Goal: Information Seeking & Learning: Learn about a topic

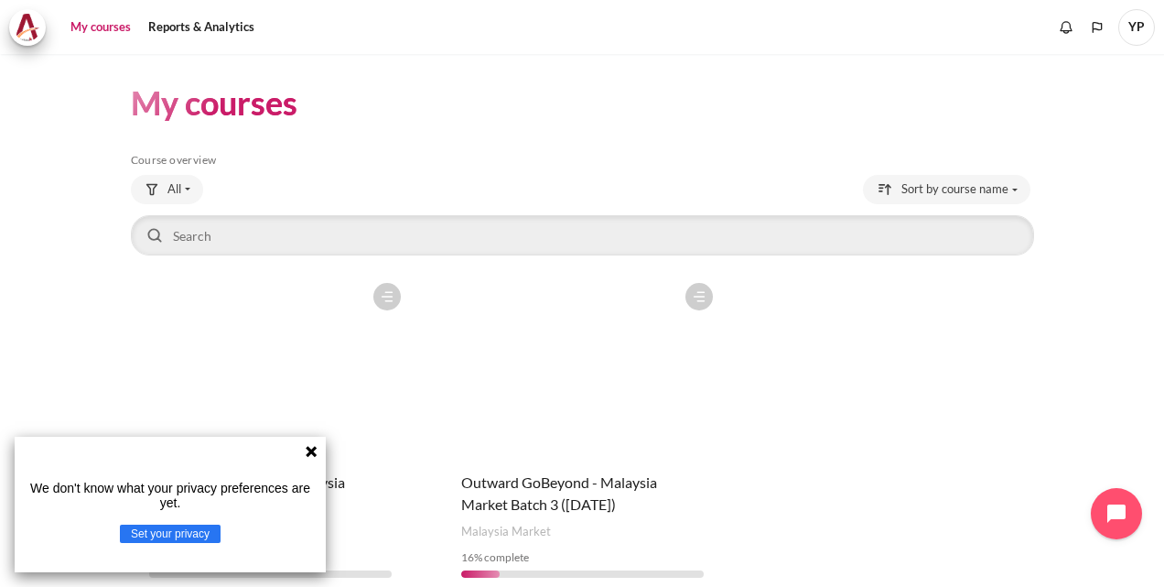
scroll to position [81, 0]
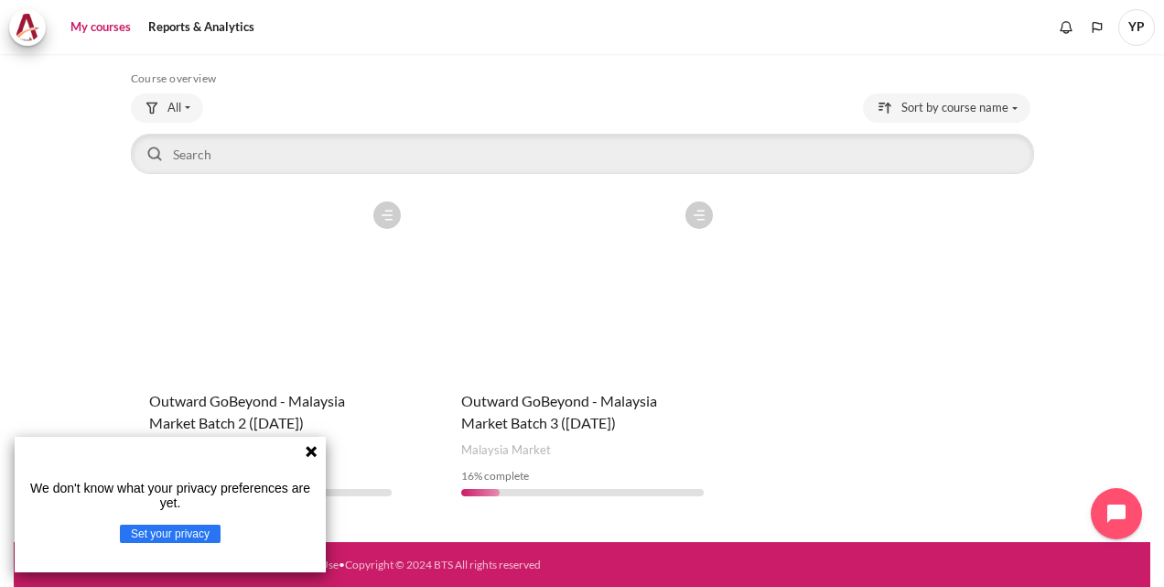
click at [308, 445] on icon at bounding box center [311, 451] width 15 height 15
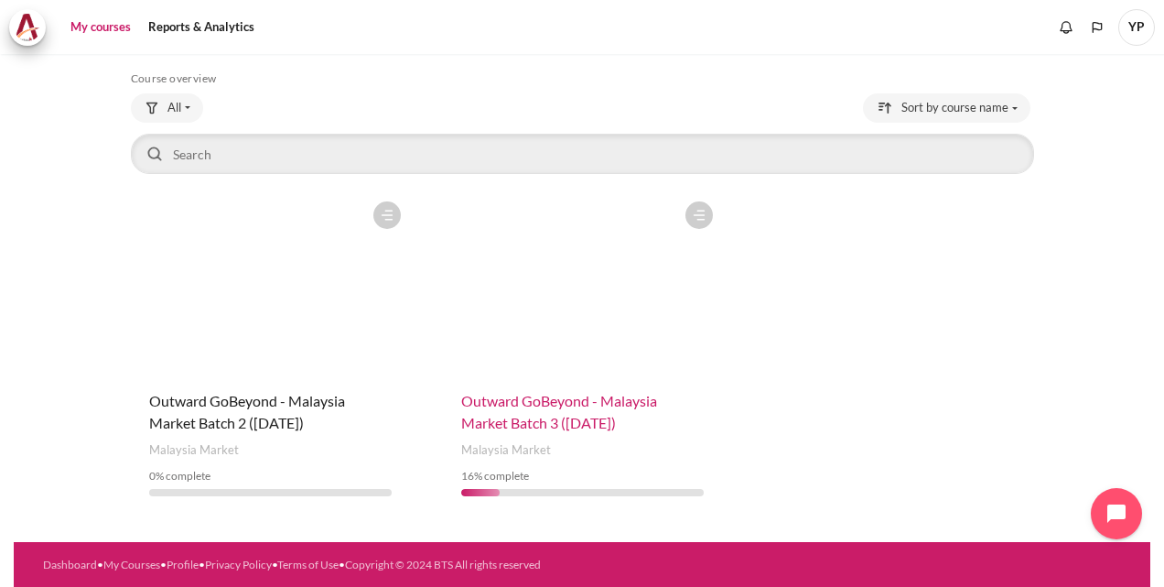
click at [546, 423] on span "Outward GoBeyond - Malaysia Market Batch 3 ([DATE])" at bounding box center [559, 411] width 196 height 39
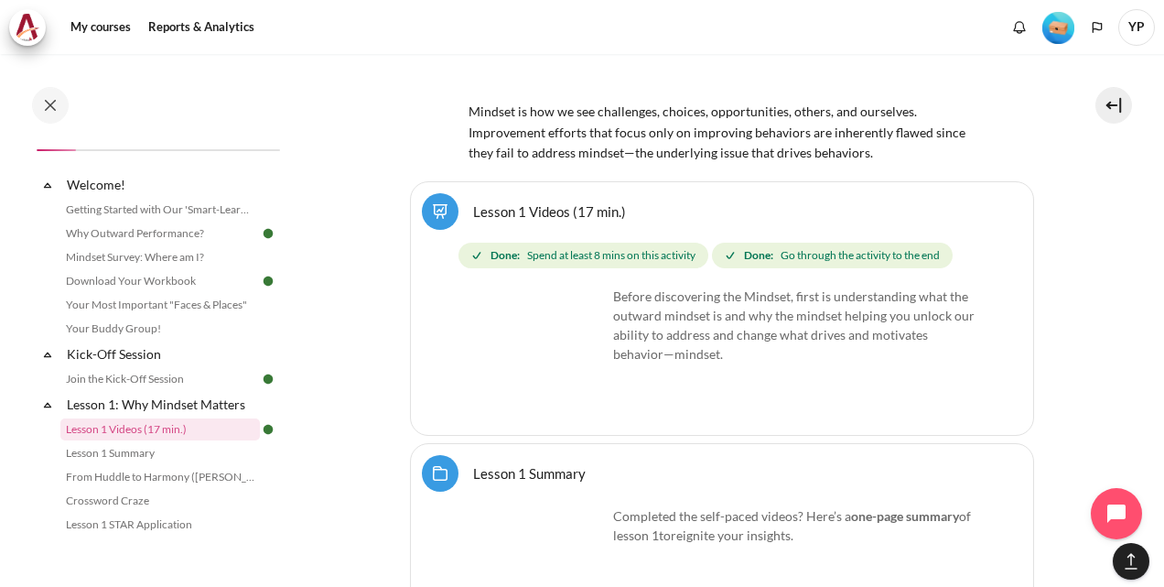
scroll to position [2592, 0]
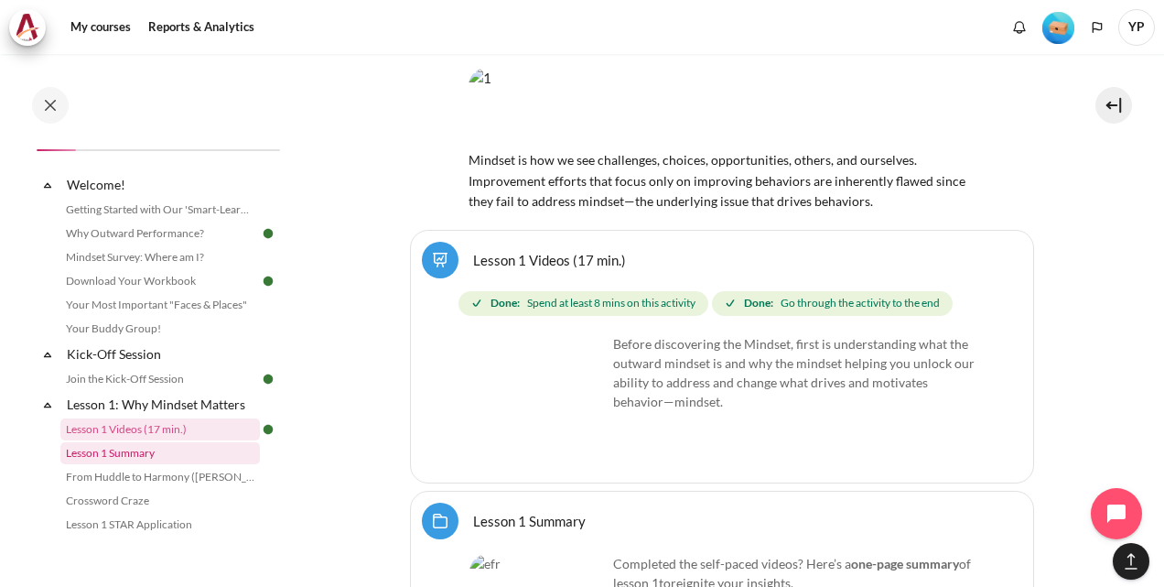
click at [161, 458] on link "Lesson 1 Summary" at bounding box center [160, 453] width 200 height 22
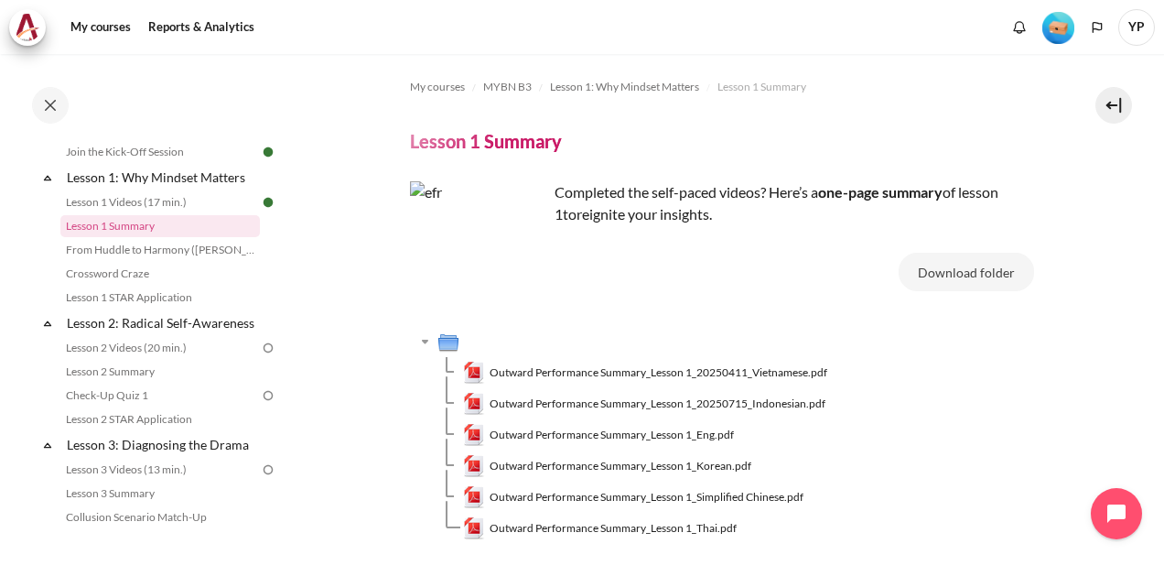
scroll to position [247, 0]
click at [154, 359] on link "Lesson 2 Videos (20 min.)" at bounding box center [160, 348] width 200 height 22
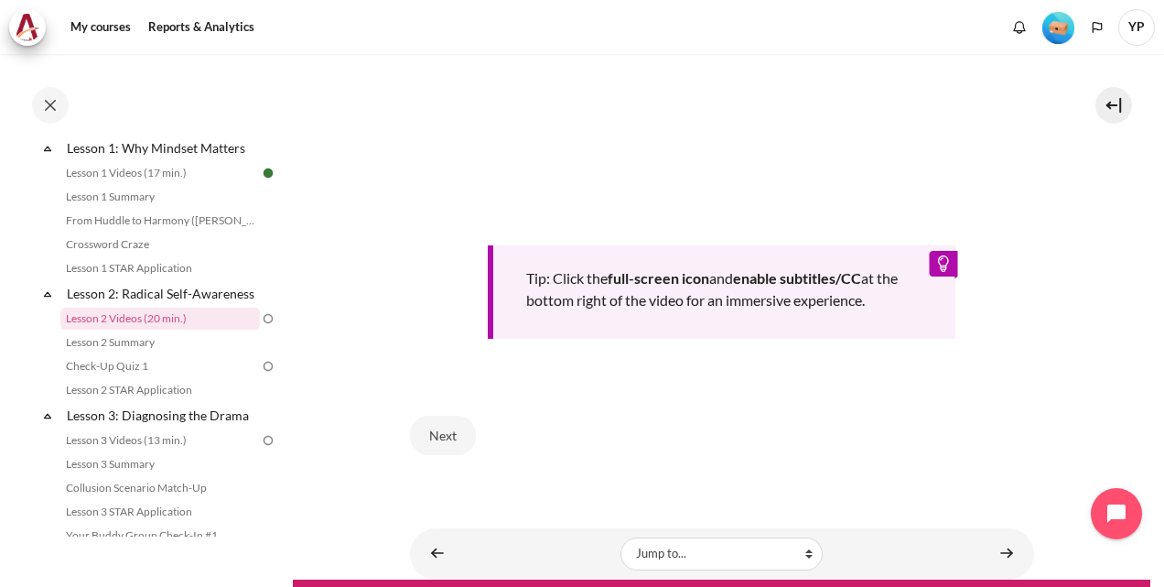
scroll to position [710, 0]
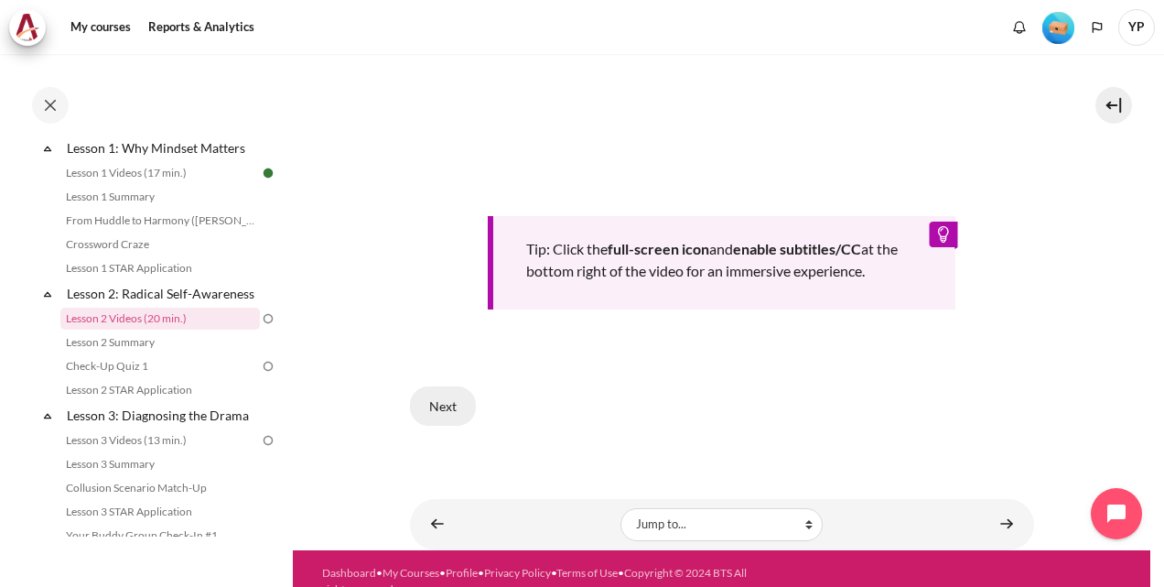
click at [449, 399] on button "Next" at bounding box center [443, 405] width 66 height 38
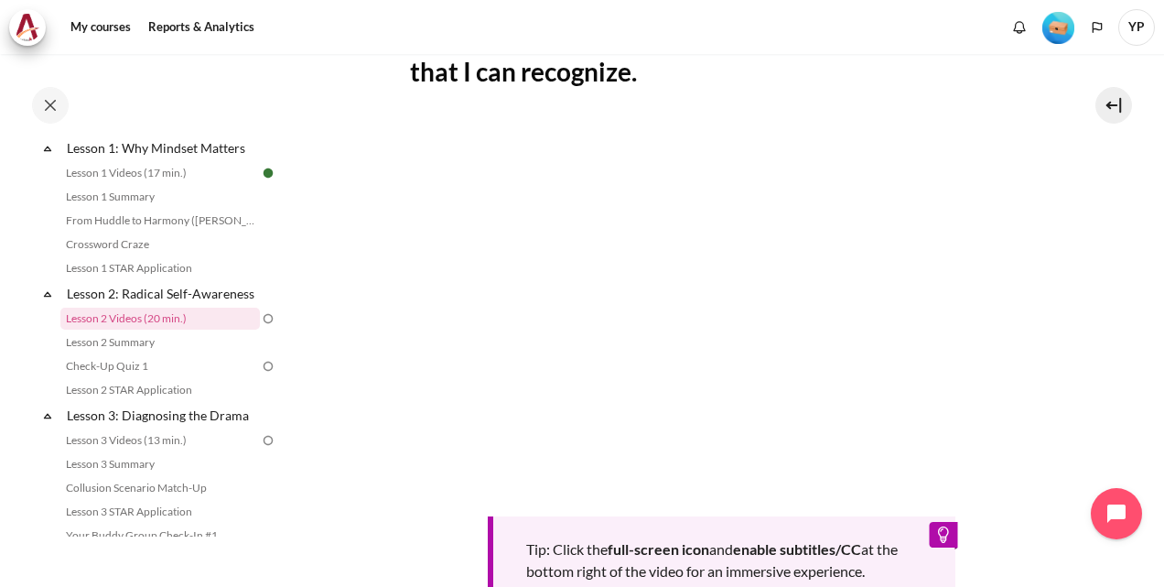
scroll to position [445, 0]
click at [1051, 426] on section "My courses MYBN B3 Lesson 2: Radical Self-Awareness Lesson 2 Videos (20 min.) L…" at bounding box center [722, 228] width 858 height 1239
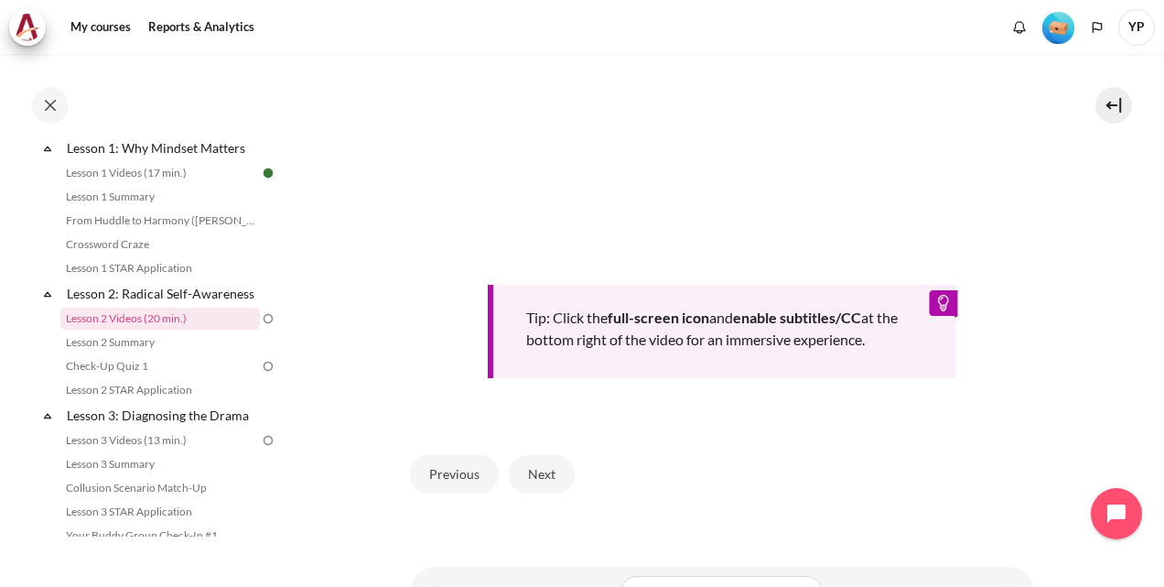
scroll to position [677, 0]
click at [558, 470] on button "Next" at bounding box center [542, 472] width 66 height 38
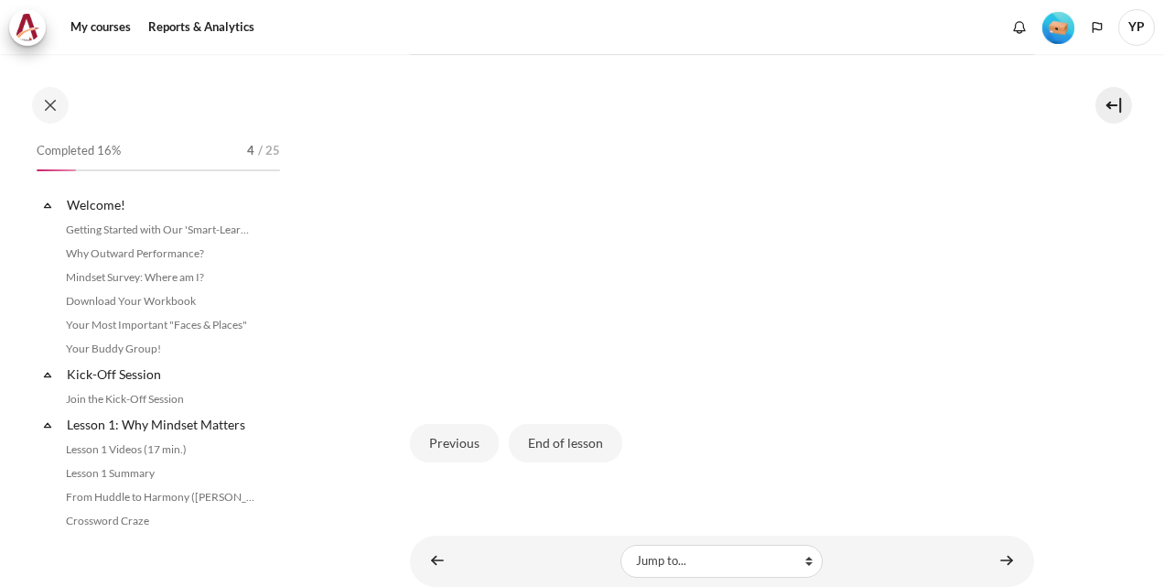
scroll to position [276, 0]
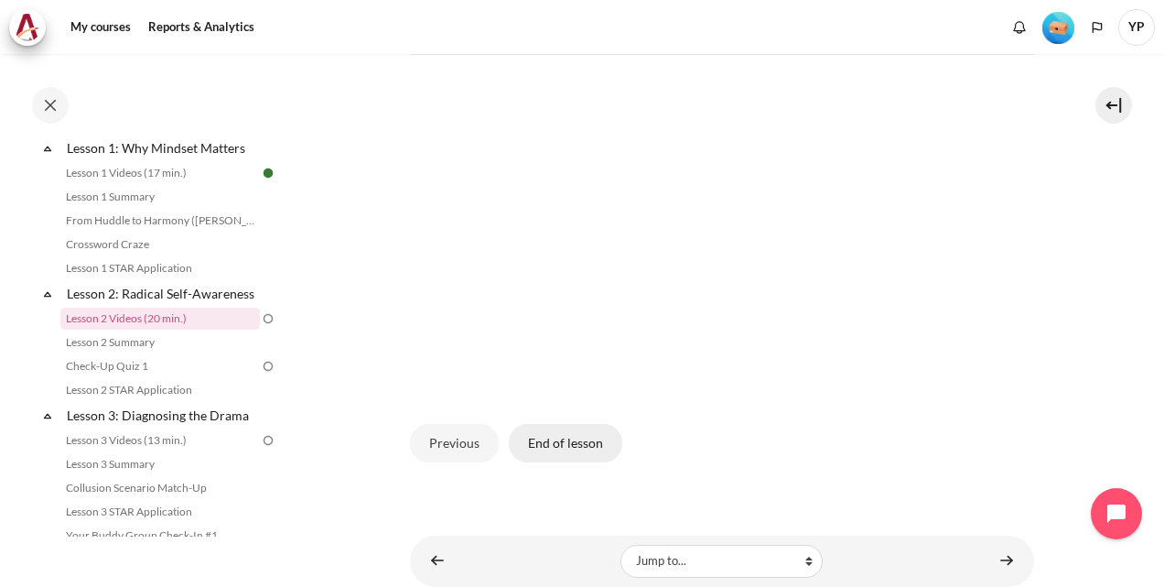
click at [560, 462] on button "End of lesson" at bounding box center [565, 443] width 113 height 38
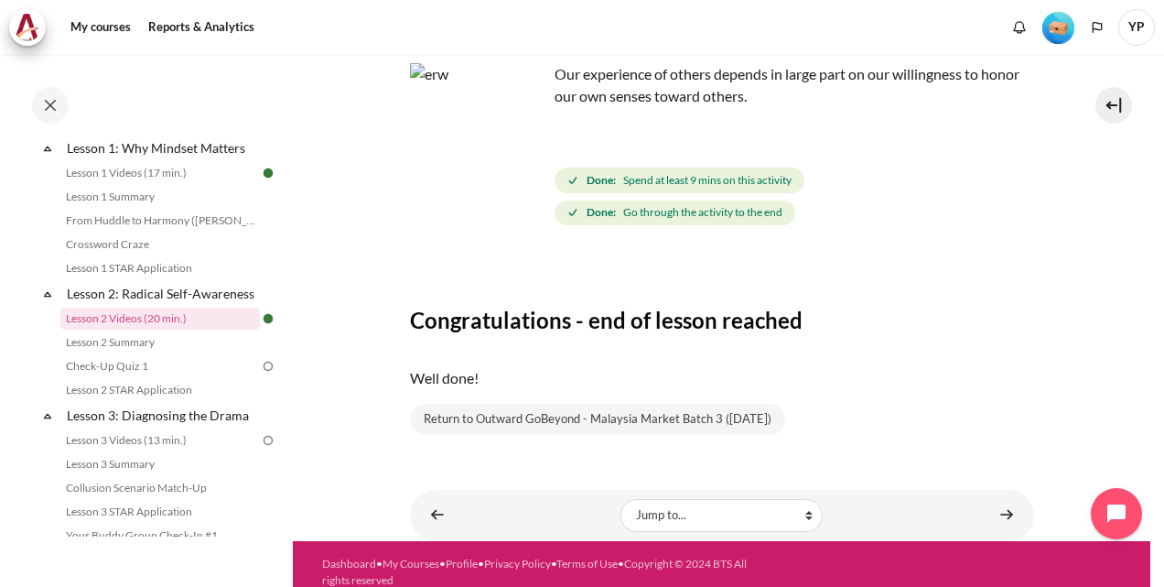
scroll to position [140, 0]
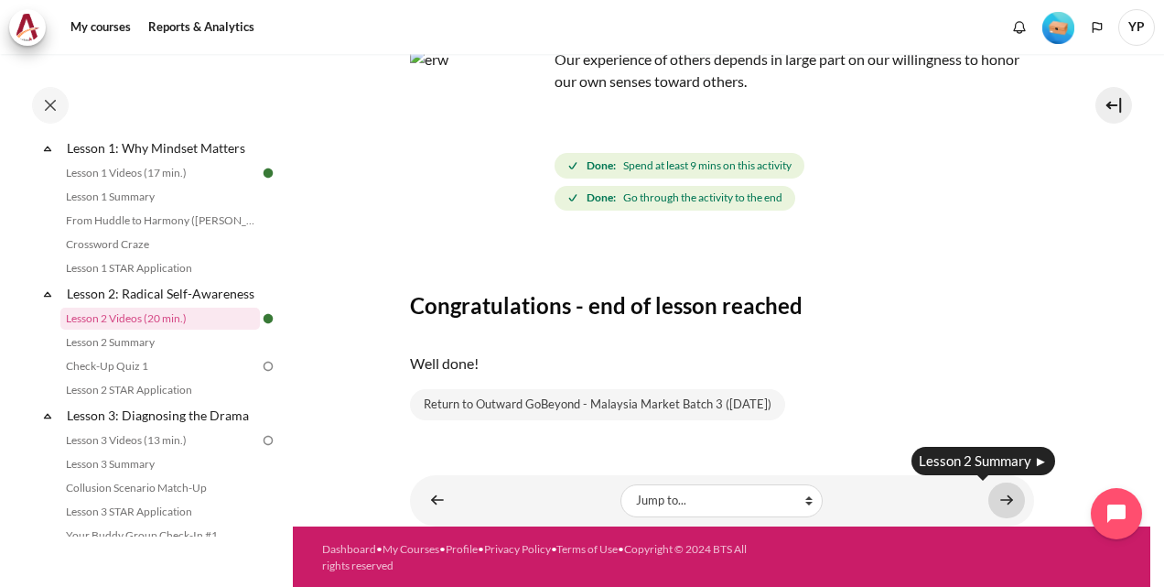
click at [1001, 501] on link "Content" at bounding box center [1007, 500] width 37 height 36
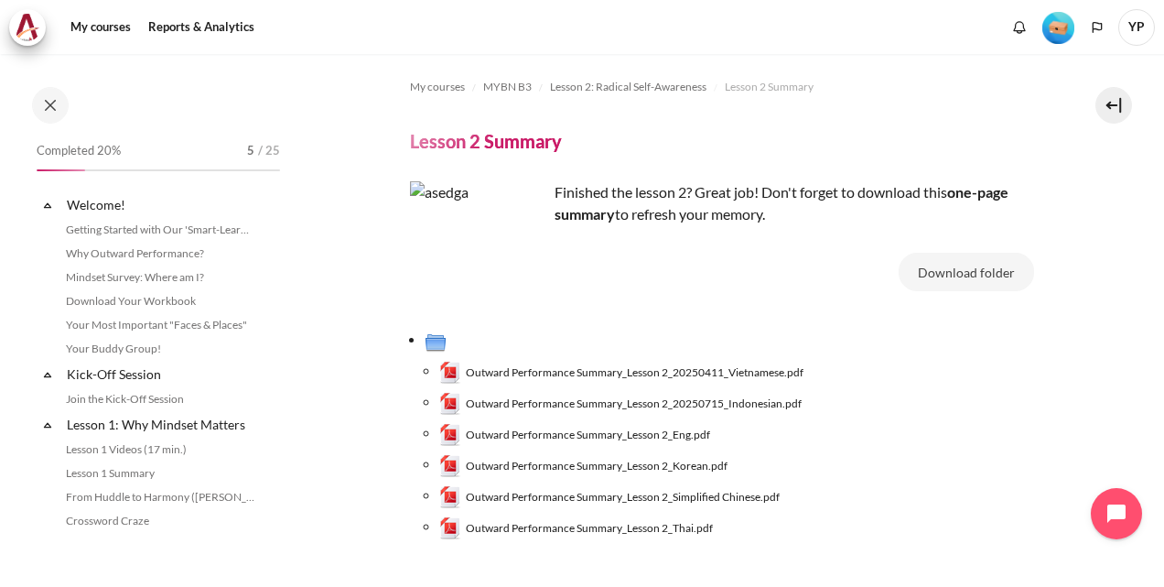
scroll to position [300, 0]
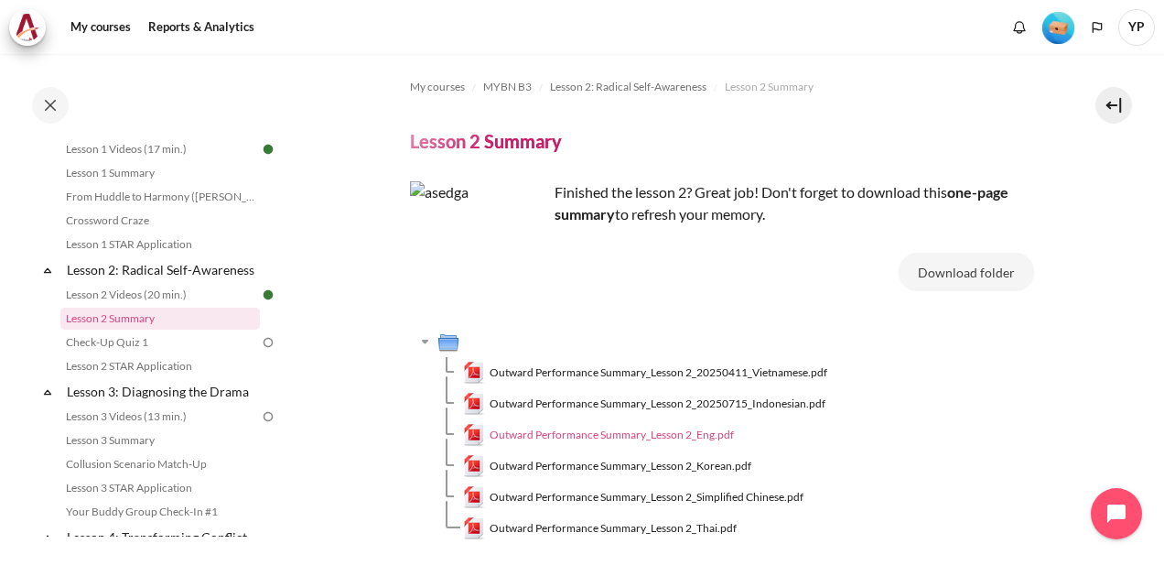
click at [699, 438] on span "Outward Performance Summary_Lesson 2_Eng.pdf" at bounding box center [612, 435] width 244 height 16
click at [169, 353] on link "Check-Up Quiz 1" at bounding box center [160, 342] width 200 height 22
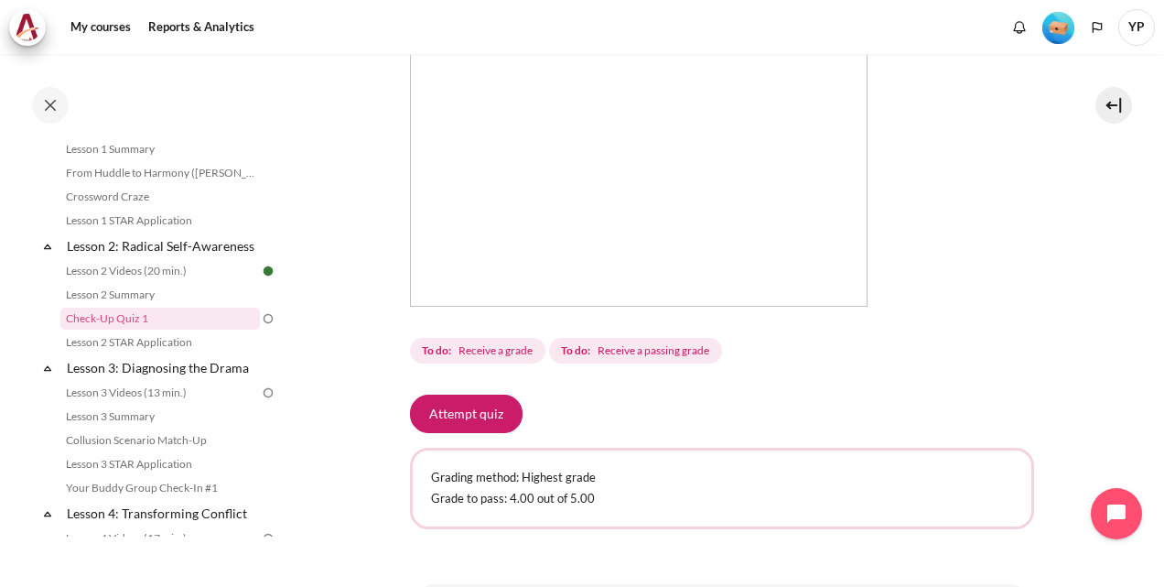
scroll to position [580, 0]
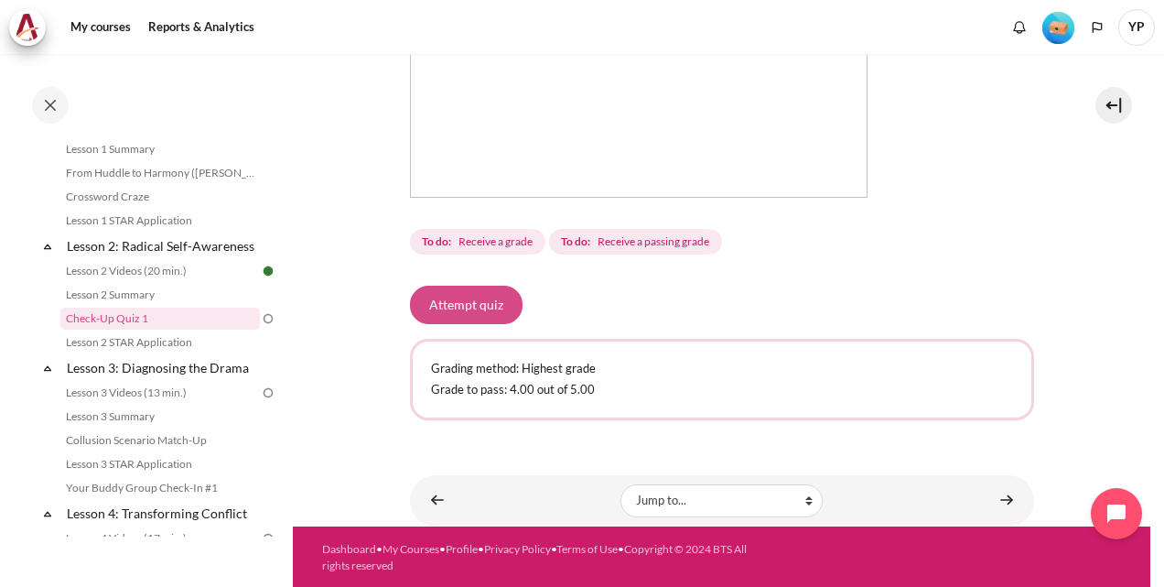
click at [477, 295] on button "Attempt quiz" at bounding box center [466, 305] width 113 height 38
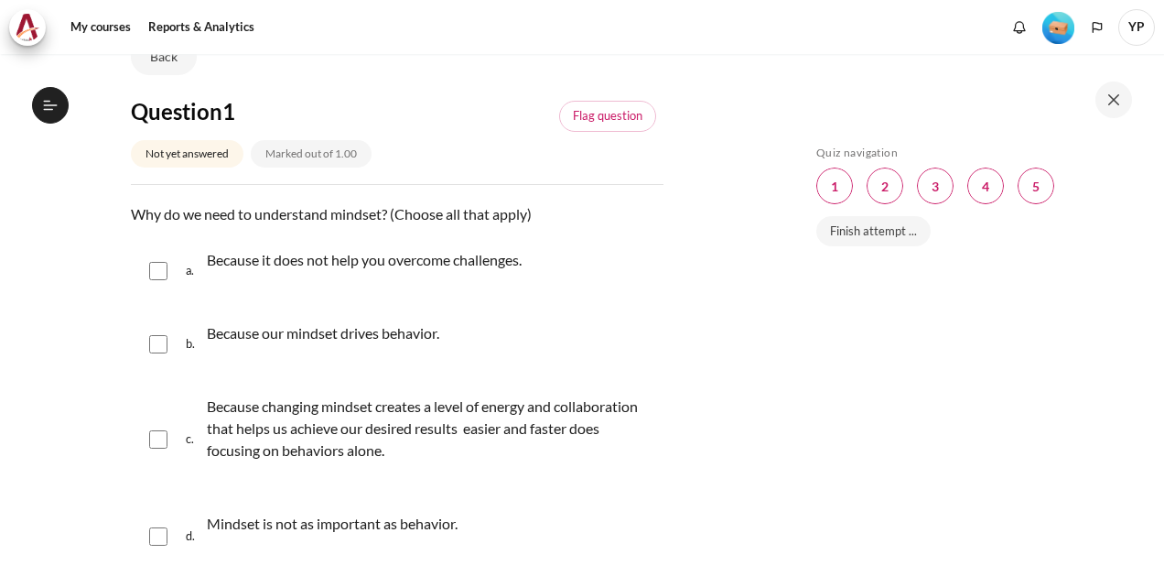
scroll to position [324, 0]
click at [158, 438] on input "Content" at bounding box center [158, 439] width 18 height 18
checkbox input "true"
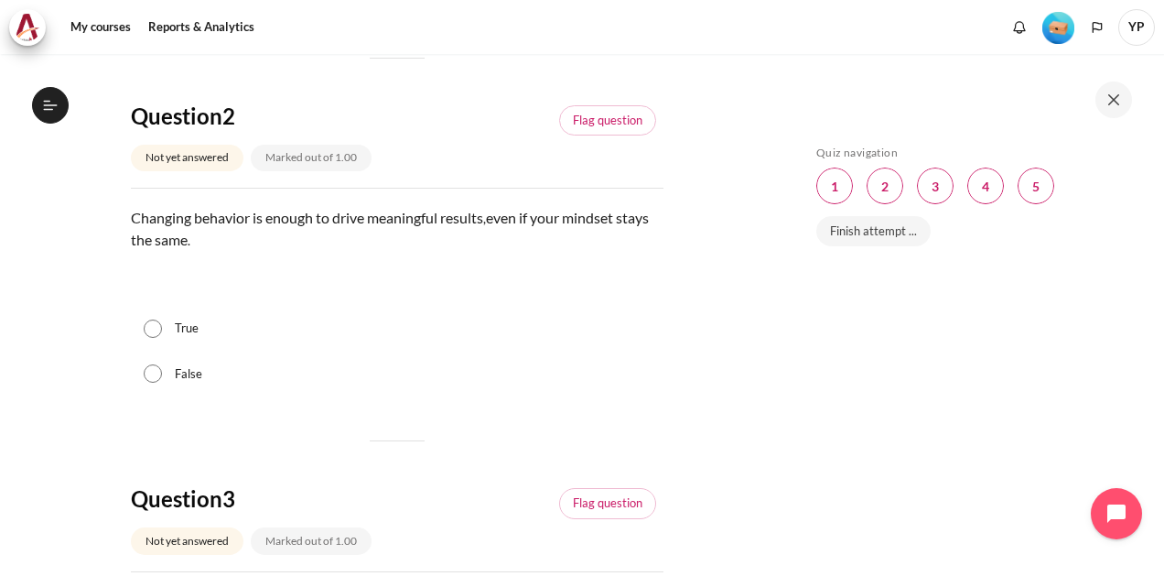
scroll to position [723, 0]
click at [184, 383] on div "False" at bounding box center [397, 374] width 533 height 46
click at [158, 370] on input "False" at bounding box center [153, 372] width 18 height 18
radio input "true"
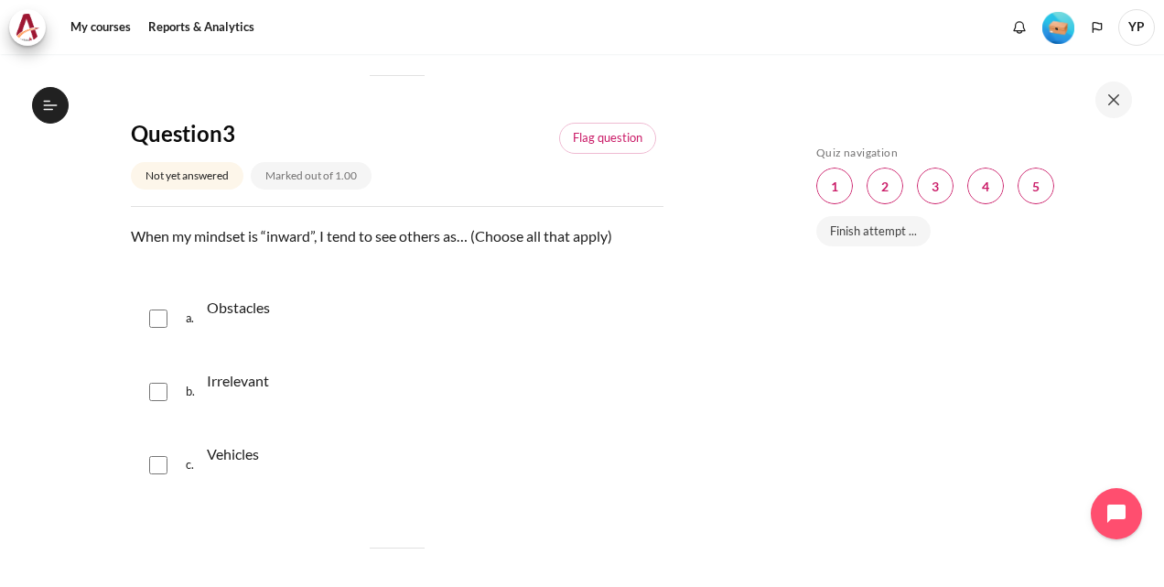
scroll to position [1108, 0]
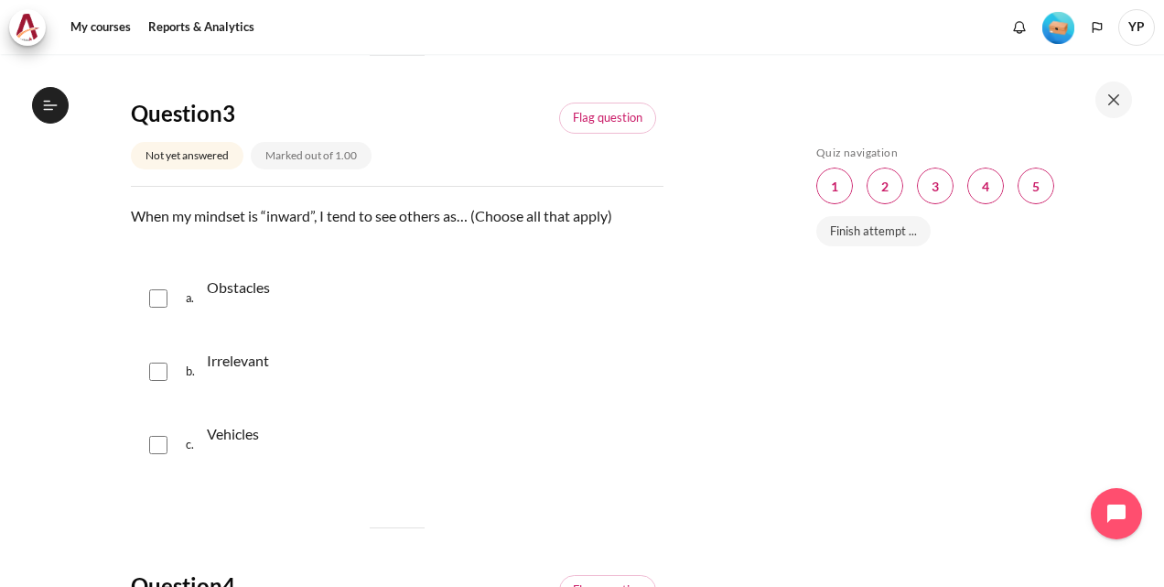
click at [231, 432] on p "Vehicles" at bounding box center [233, 434] width 52 height 22
checkbox input "true"
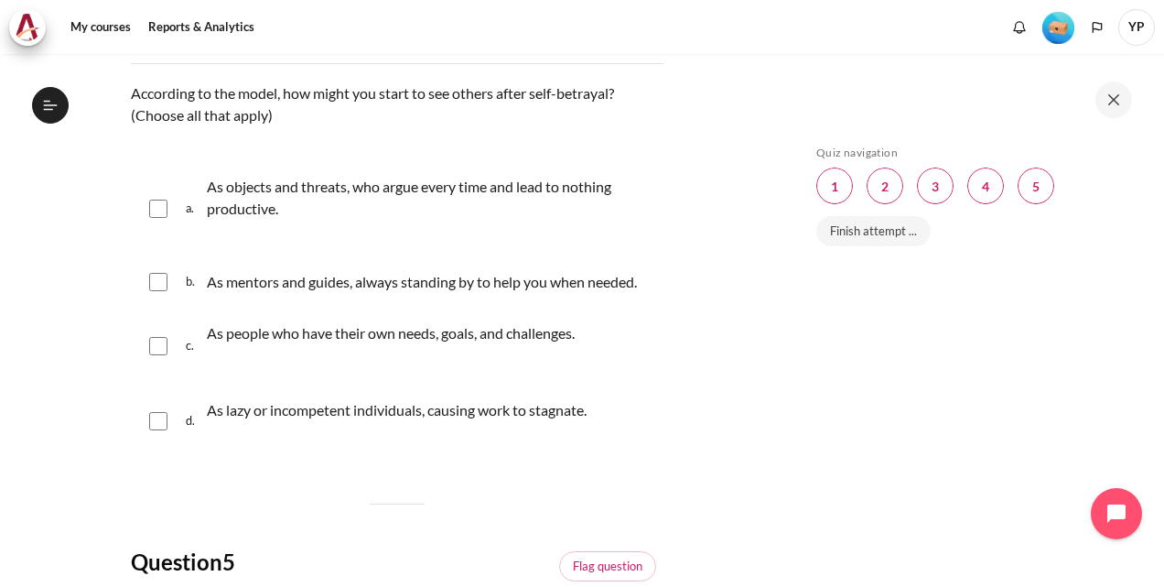
scroll to position [1701, 0]
click at [290, 190] on p "As objects and threats, who argue every time and lead to nothing productive." at bounding box center [431, 199] width 448 height 44
checkbox input "true"
click at [275, 422] on p "As lazy or incompetent individuals, causing work to stagnate." at bounding box center [397, 411] width 380 height 22
checkbox input "true"
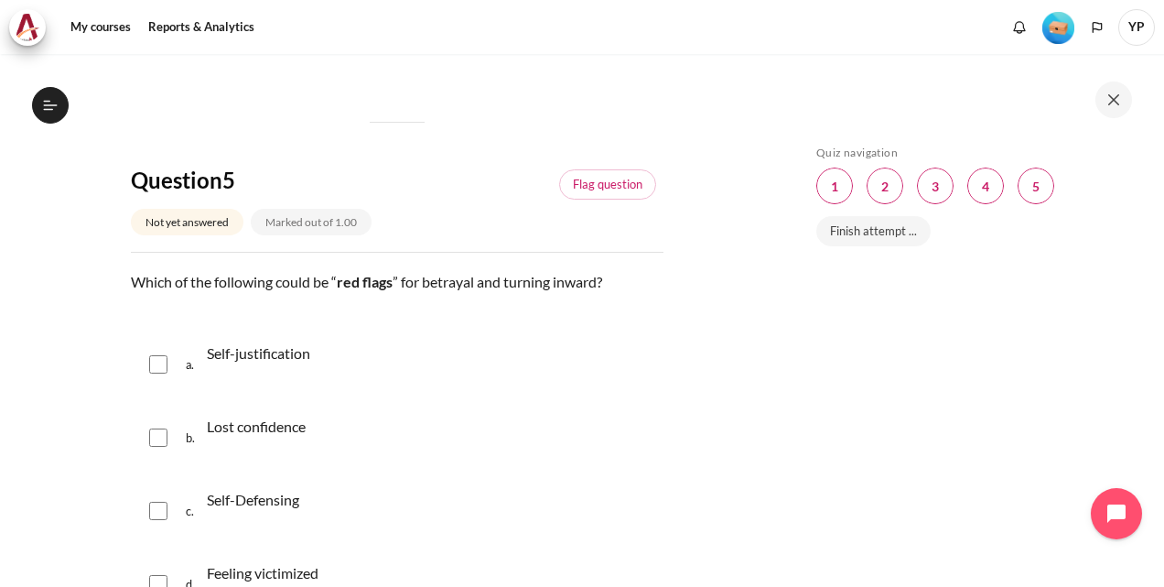
scroll to position [2147, 0]
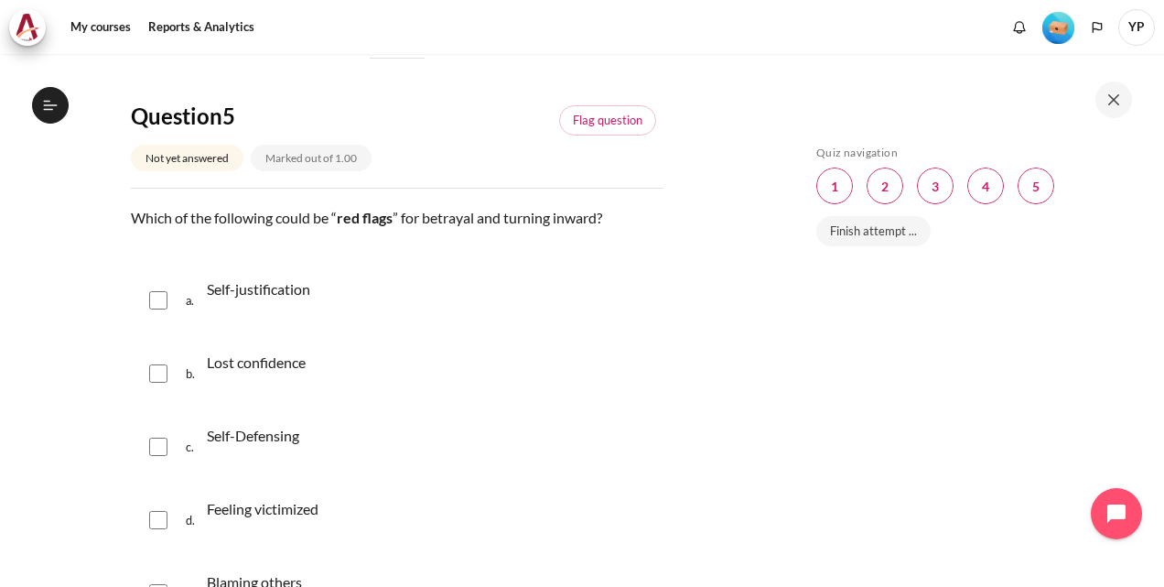
click at [270, 297] on p "Self-justification" at bounding box center [258, 289] width 103 height 22
checkbox input "true"
click at [230, 442] on div "Self-Defensing" at bounding box center [253, 446] width 92 height 51
checkbox input "true"
click at [217, 520] on p "Feeling victimized" at bounding box center [263, 509] width 112 height 22
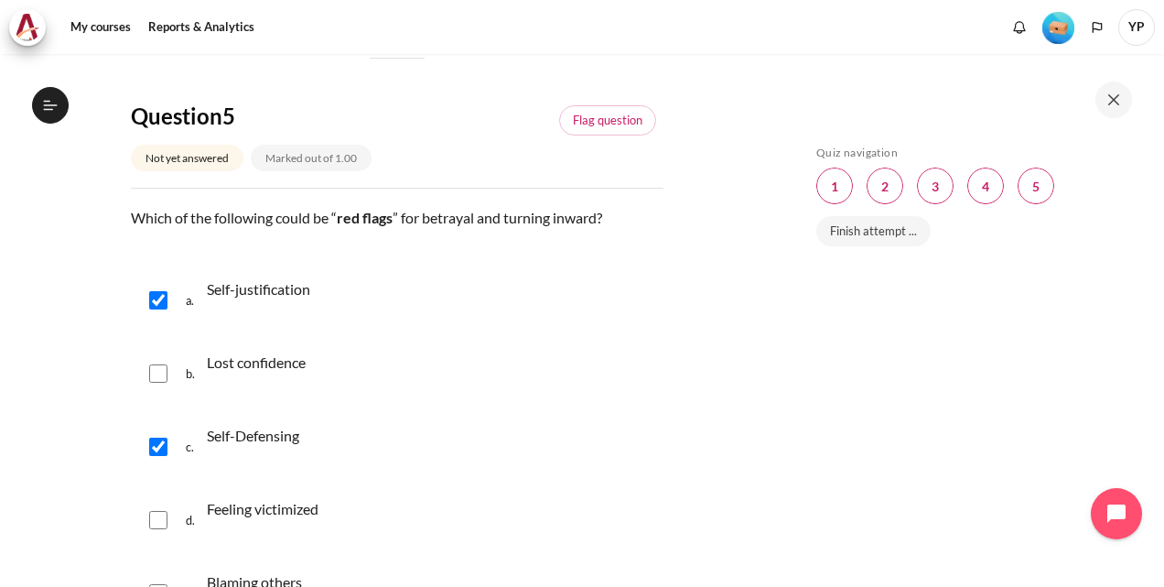
checkbox input "true"
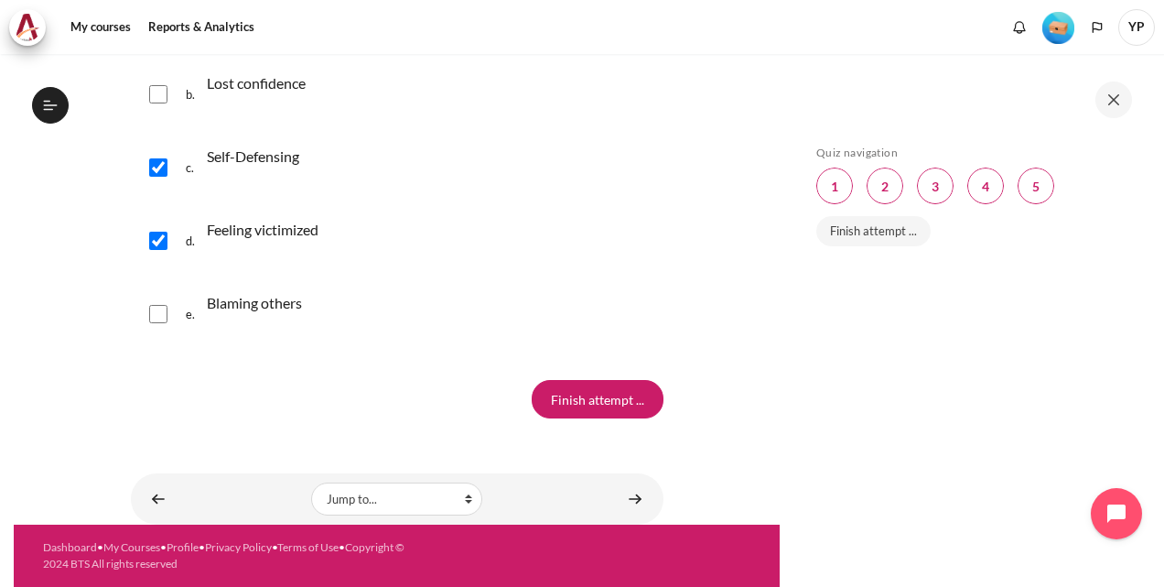
scroll to position [2446, 0]
click at [552, 399] on input "Finish attempt ..." at bounding box center [598, 399] width 132 height 38
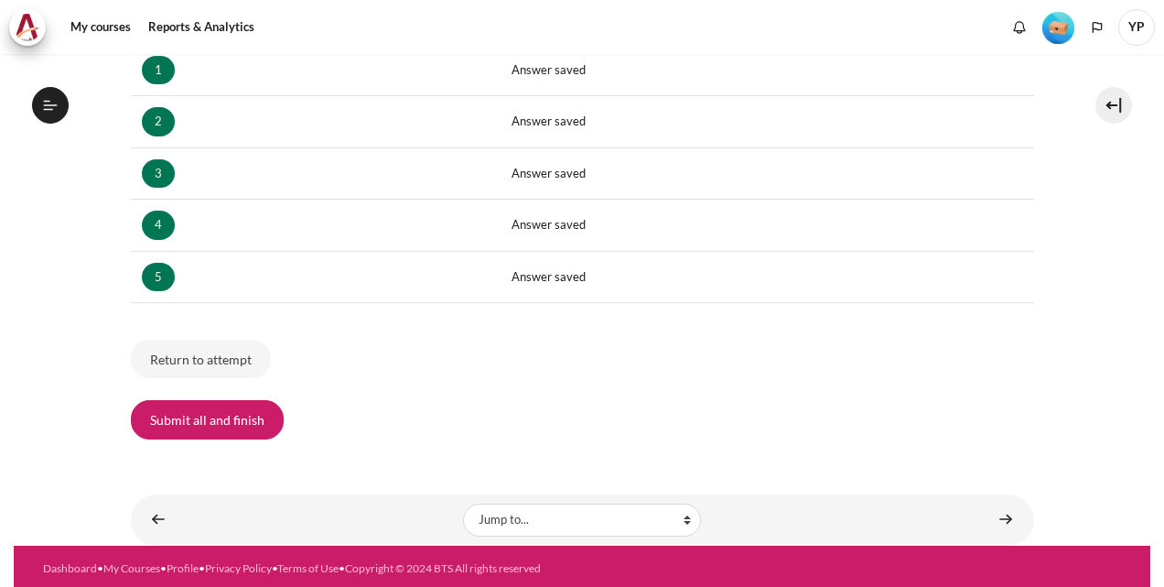
scroll to position [324, 0]
click at [254, 417] on button "Submit all and finish" at bounding box center [207, 419] width 153 height 38
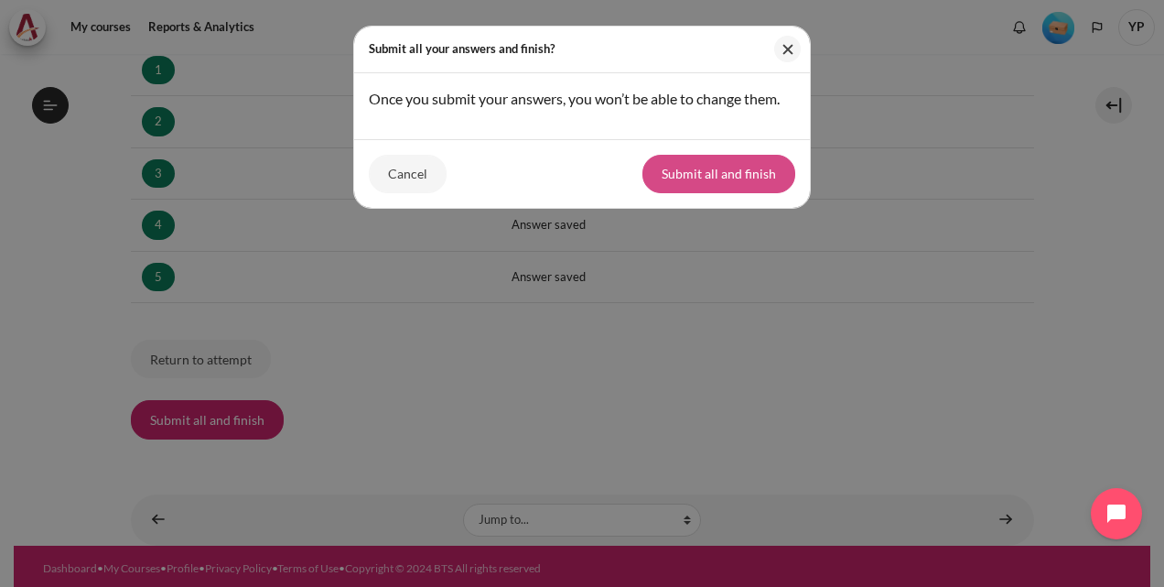
click at [702, 178] on button "Submit all and finish" at bounding box center [719, 174] width 153 height 38
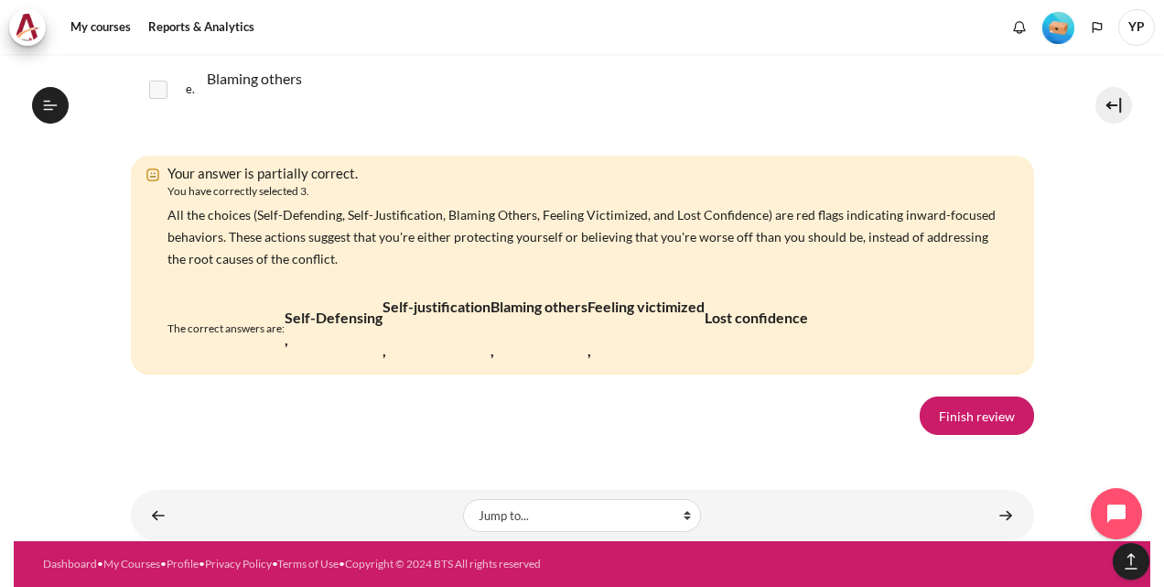
scroll to position [3941, 0]
click at [943, 428] on link "Finish review" at bounding box center [977, 415] width 114 height 38
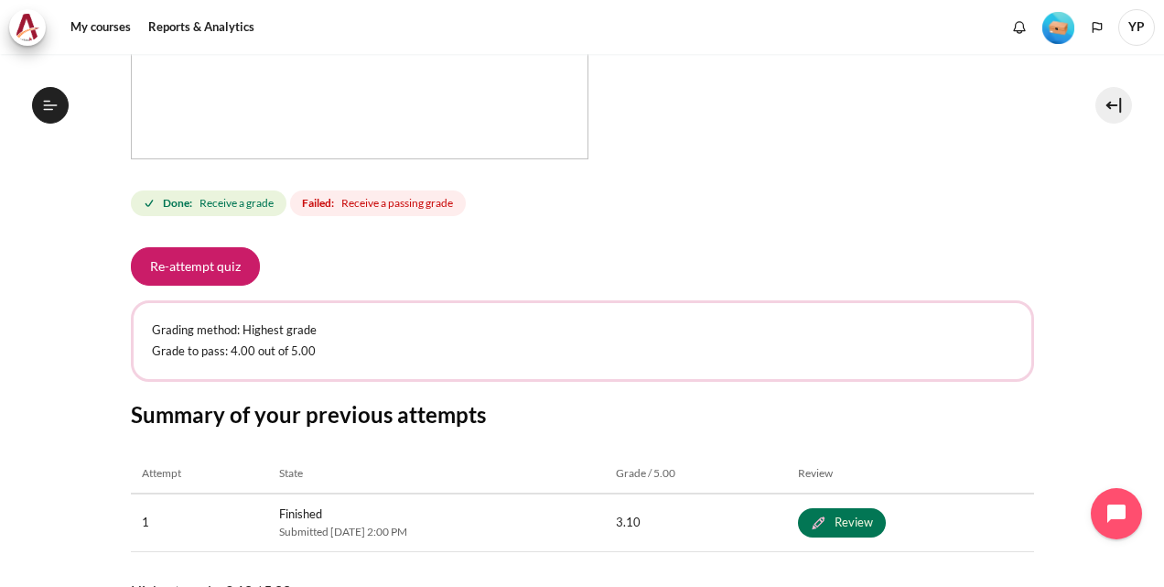
scroll to position [622, 0]
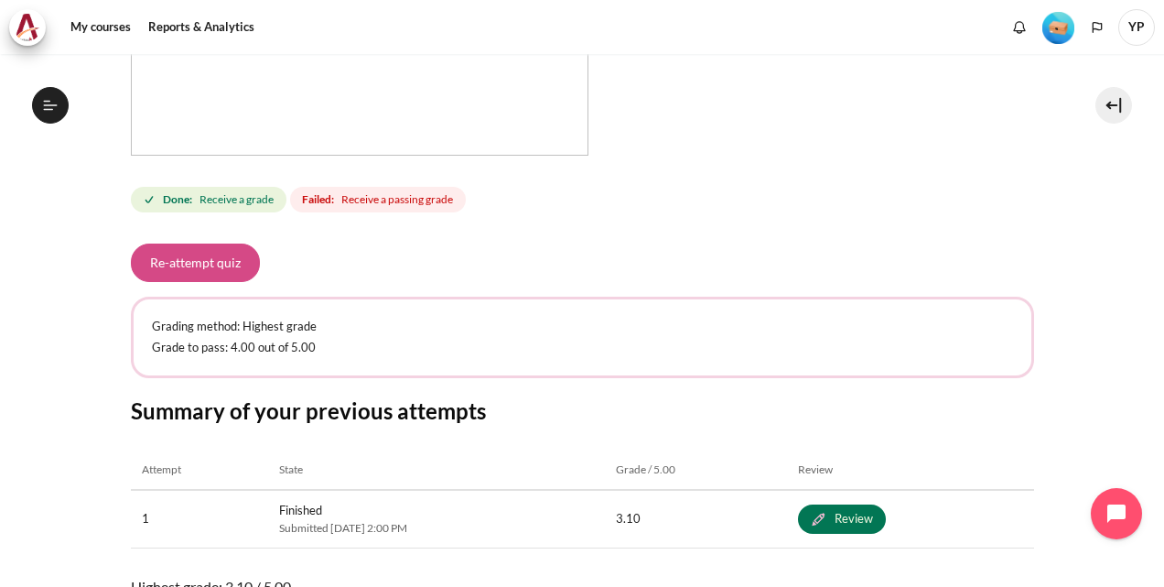
click at [231, 269] on button "Re-attempt quiz" at bounding box center [195, 262] width 129 height 38
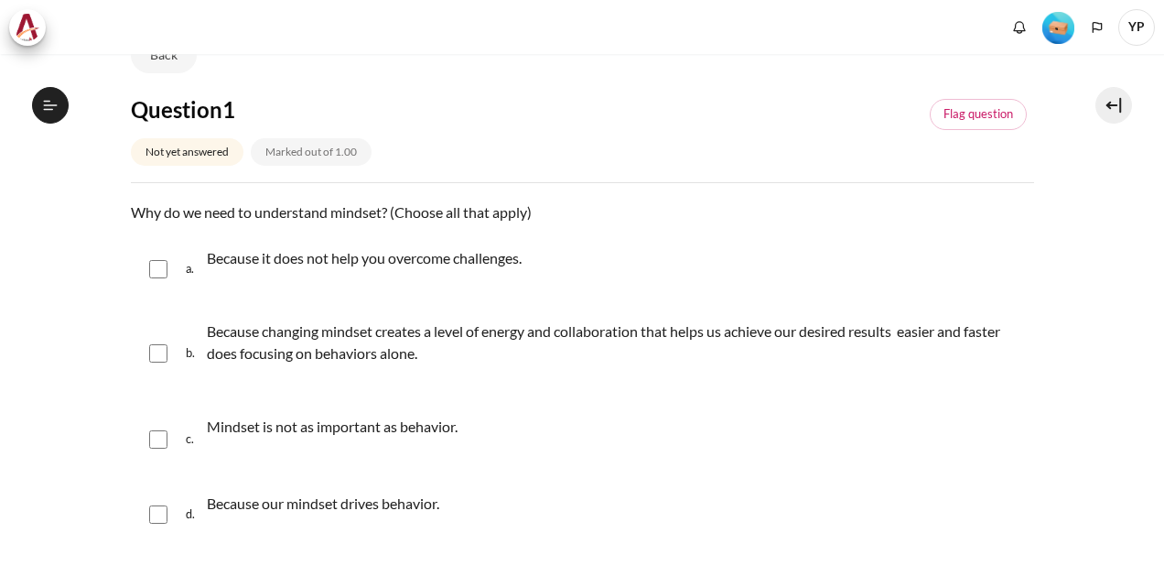
scroll to position [324, 0]
click at [386, 333] on p "Because changing mindset creates a level of energy and collaboration that helps…" at bounding box center [616, 342] width 818 height 44
checkbox input "true"
click at [315, 502] on p "Because our mindset drives behavior." at bounding box center [323, 503] width 232 height 22
checkbox input "true"
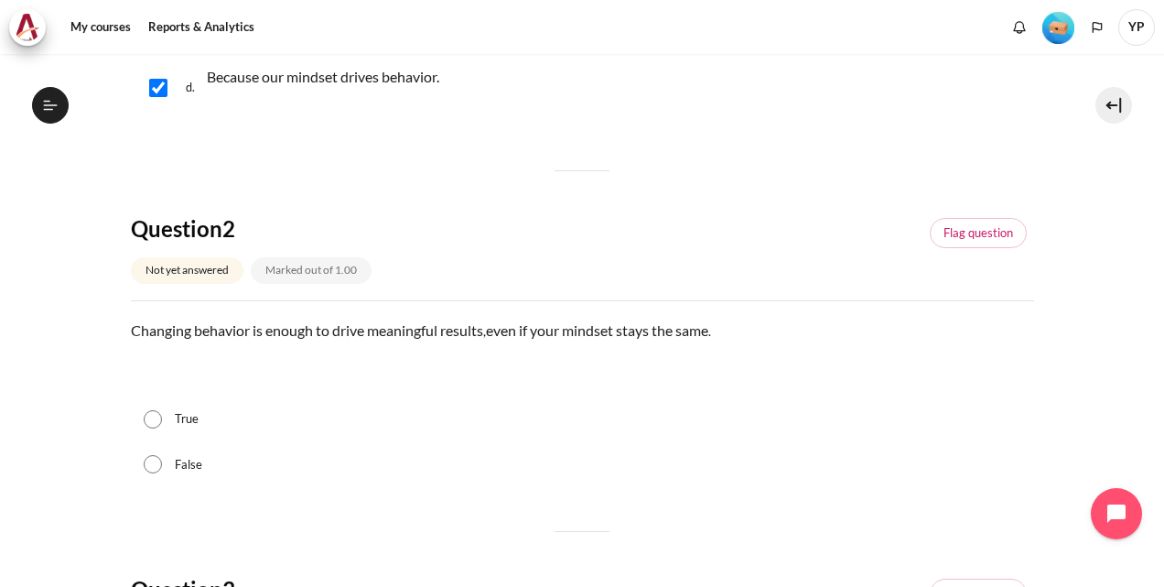
scroll to position [708, 0]
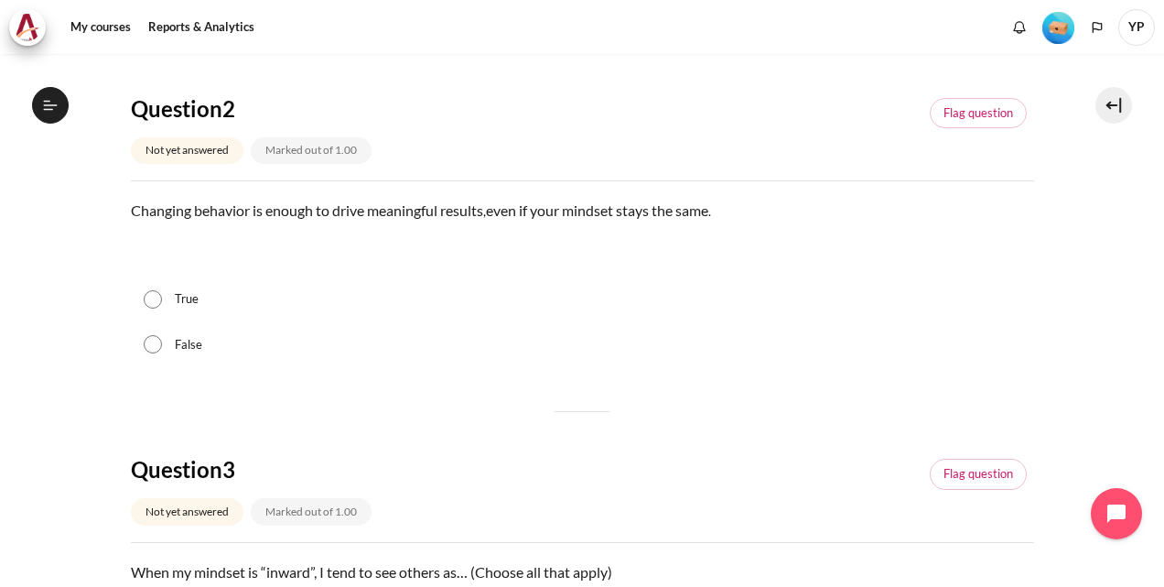
click at [190, 337] on label "False" at bounding box center [188, 345] width 27 height 18
click at [162, 337] on input "False" at bounding box center [153, 344] width 18 height 18
radio input "true"
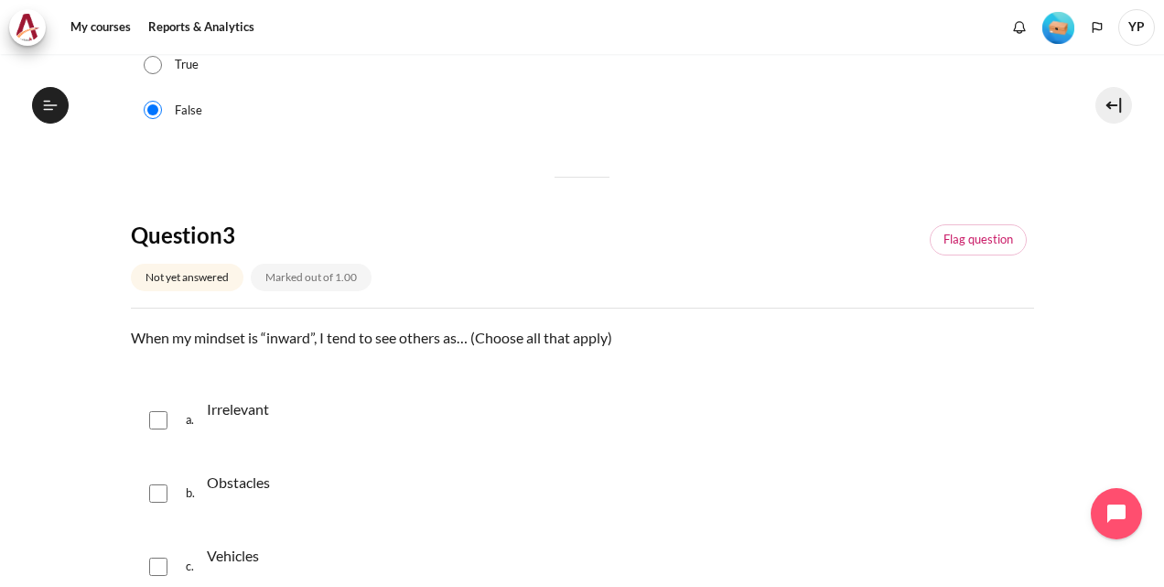
scroll to position [1060, 0]
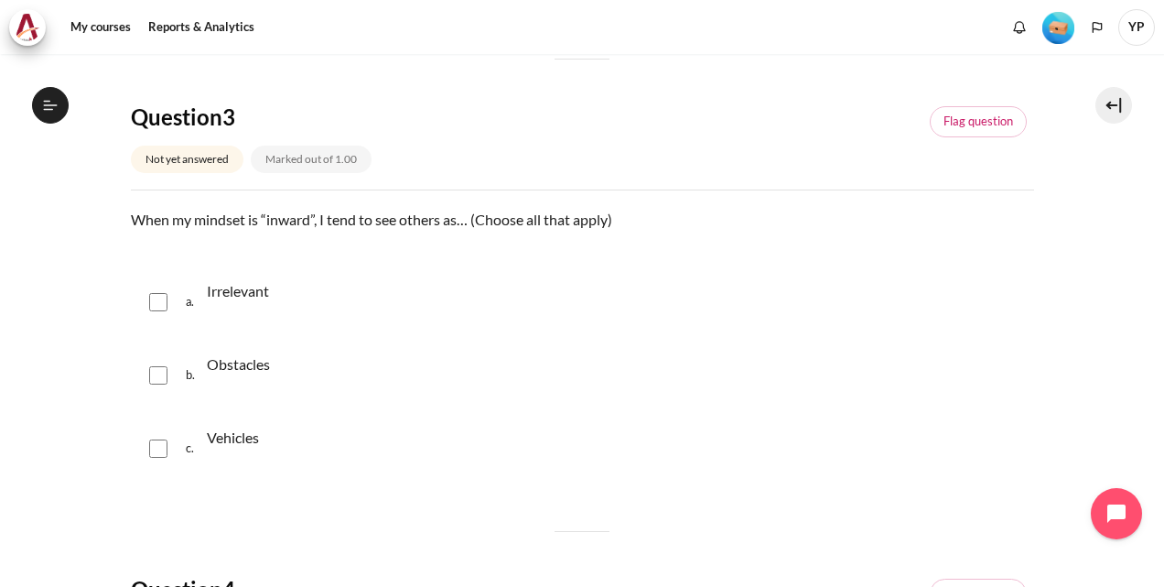
click at [242, 293] on p "Irrelevant" at bounding box center [238, 291] width 62 height 22
checkbox input "true"
click at [214, 362] on p "Obstacles" at bounding box center [238, 364] width 63 height 22
checkbox input "true"
click at [207, 427] on p "Vehicles" at bounding box center [233, 438] width 52 height 22
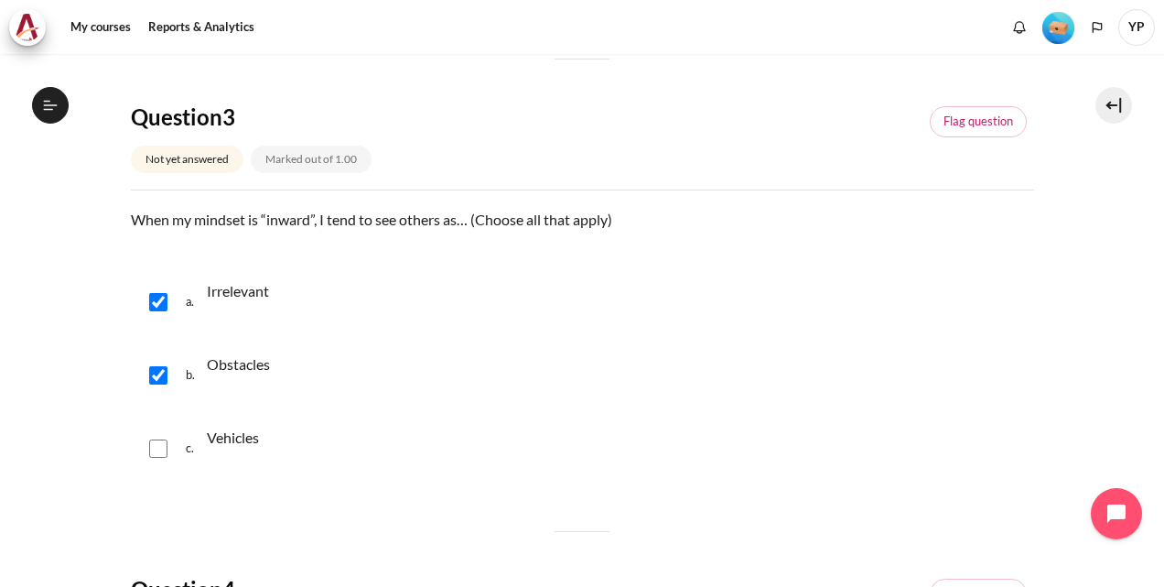
checkbox input "true"
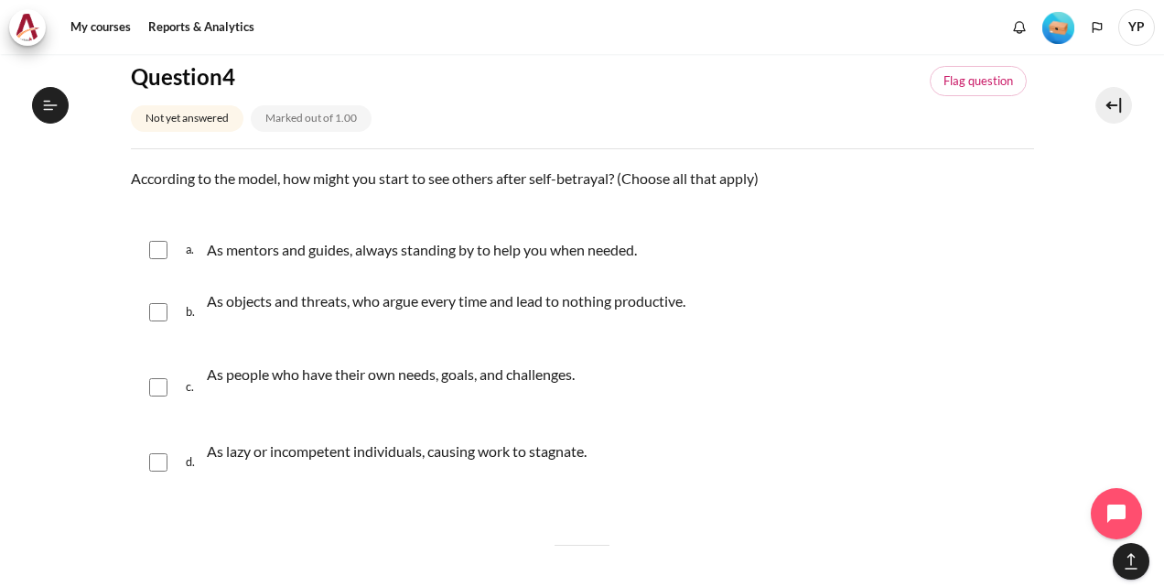
scroll to position [1573, 0]
click at [379, 291] on p "As objects and threats, who argue every time and lead to nothing productive." at bounding box center [446, 300] width 479 height 22
checkbox input "true"
click at [324, 463] on div "As lazy or incompetent individuals, causing work to stagnate." at bounding box center [397, 461] width 380 height 51
checkbox input "true"
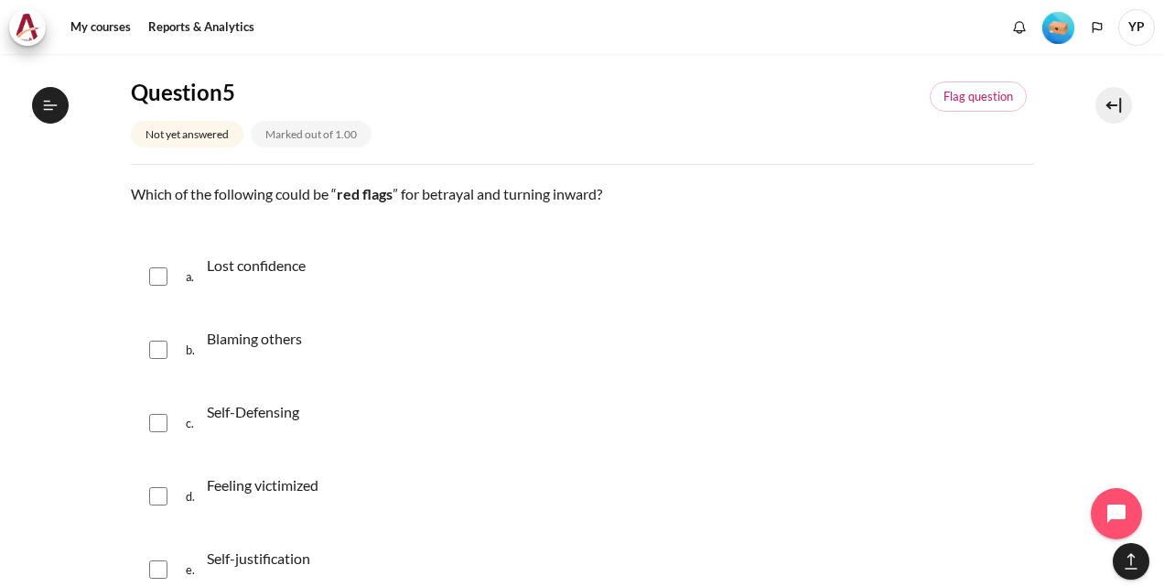
scroll to position [2090, 0]
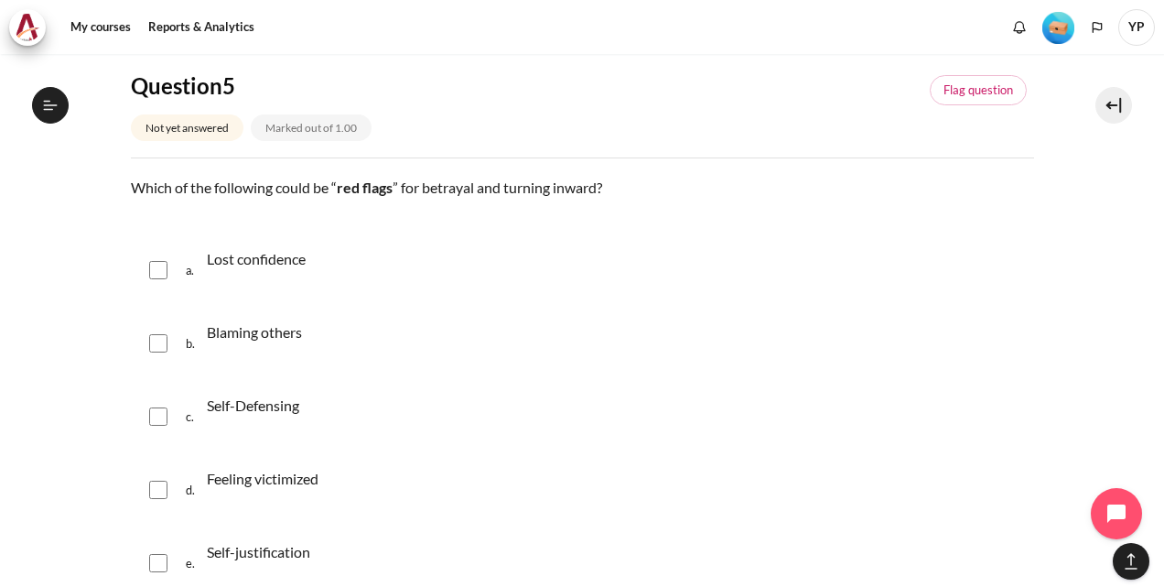
click at [284, 258] on p "Lost confidence" at bounding box center [256, 259] width 99 height 22
checkbox input "true"
click at [260, 330] on p "Blaming others" at bounding box center [254, 332] width 95 height 22
checkbox input "true"
click at [231, 397] on p "Self-Defensing" at bounding box center [253, 405] width 92 height 22
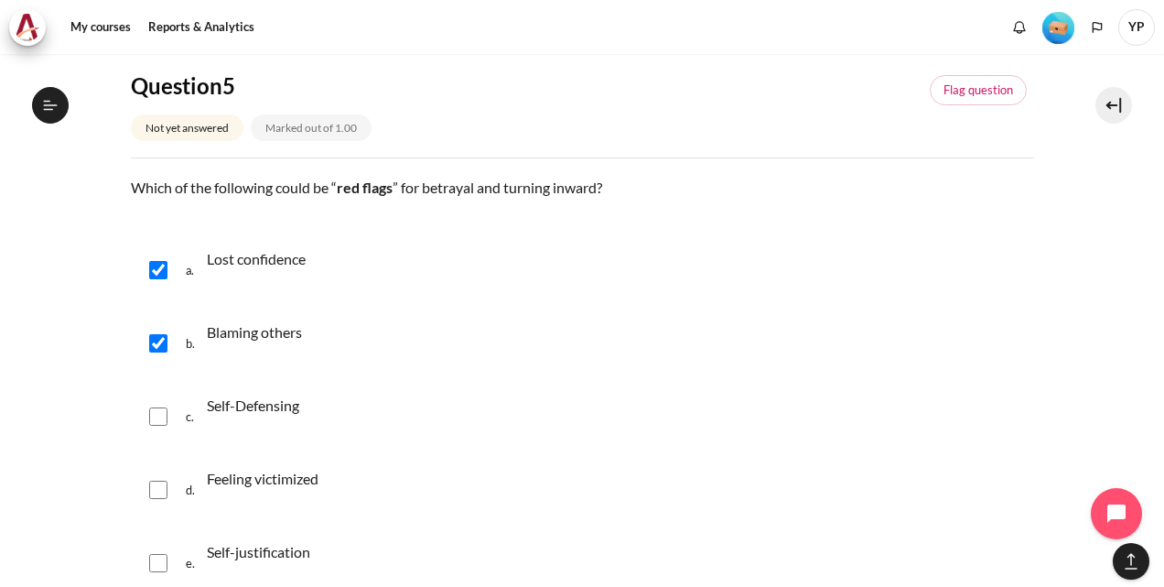
checkbox input "true"
click at [212, 464] on div "Feeling victimized" at bounding box center [263, 489] width 112 height 51
checkbox input "true"
click at [211, 547] on p "Self-justification" at bounding box center [258, 552] width 103 height 22
checkbox input "true"
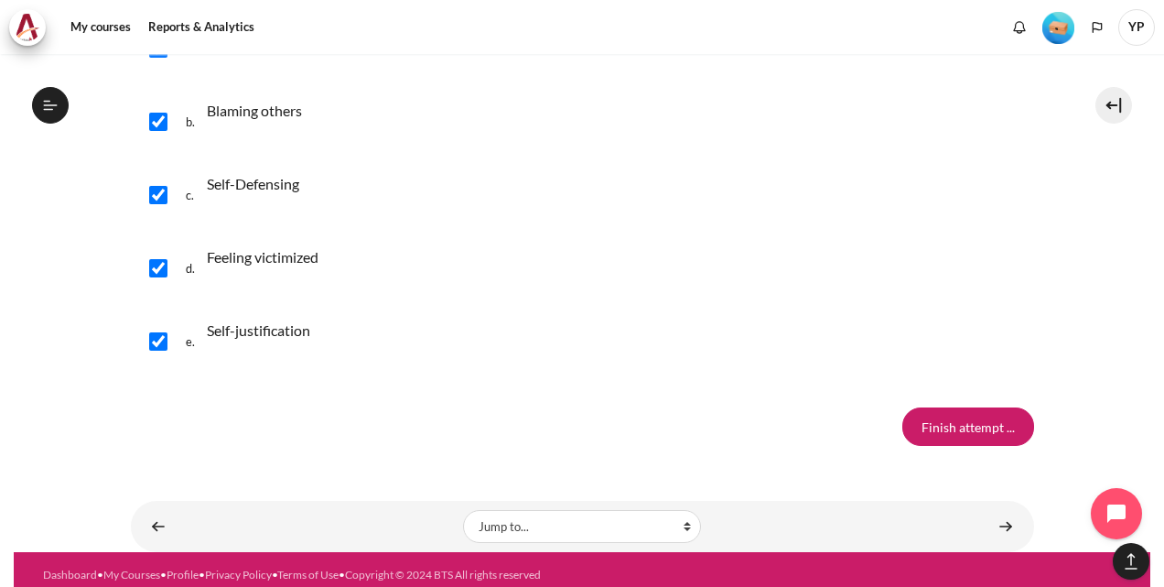
scroll to position [2319, 0]
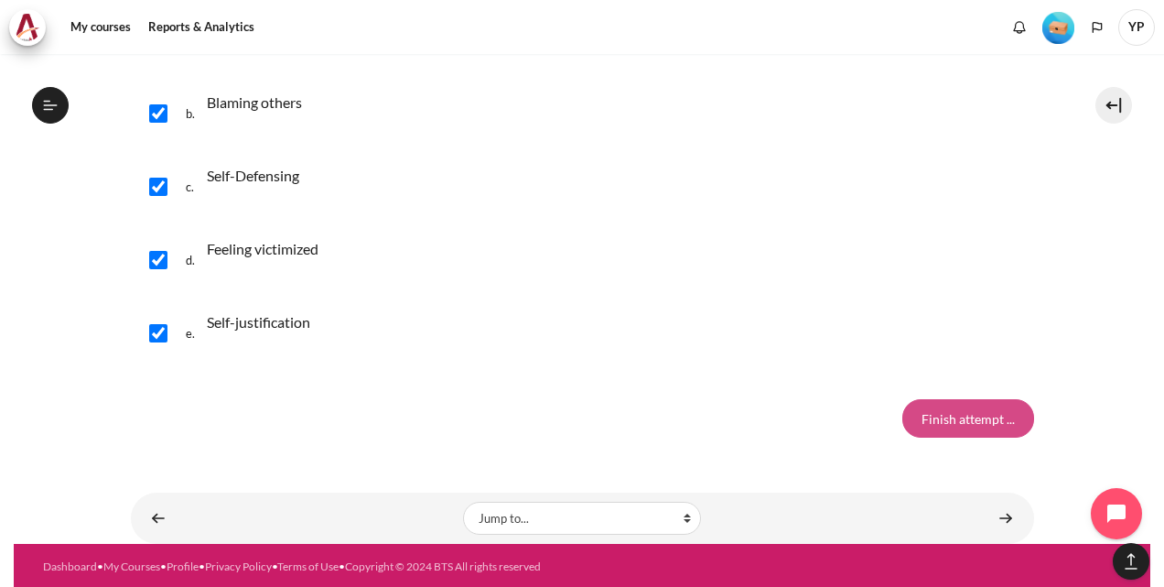
click at [932, 416] on input "Finish attempt ..." at bounding box center [968, 418] width 132 height 38
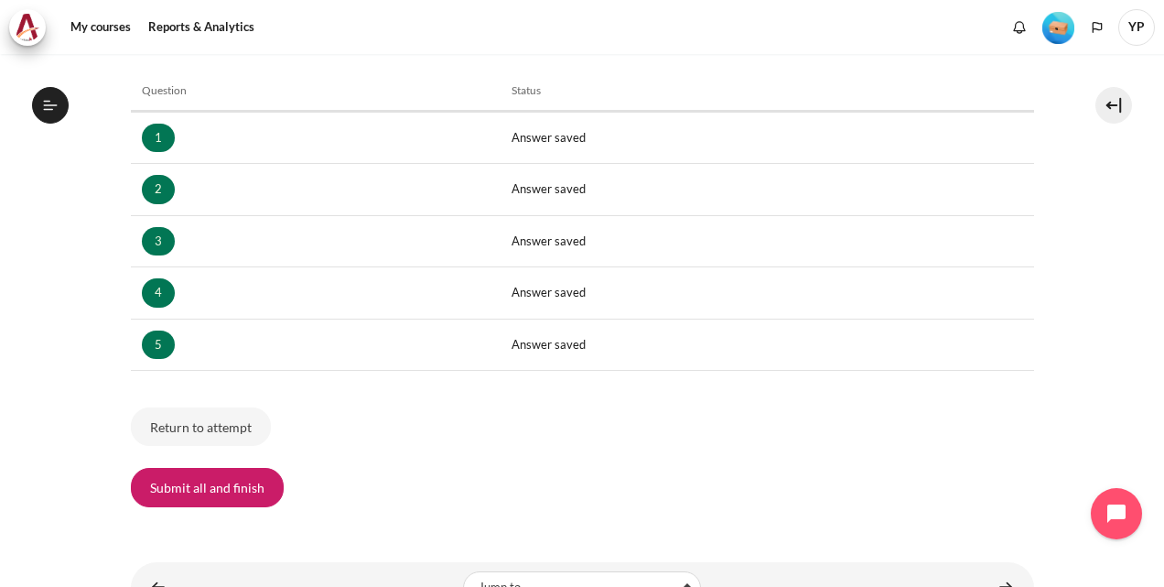
scroll to position [289, 0]
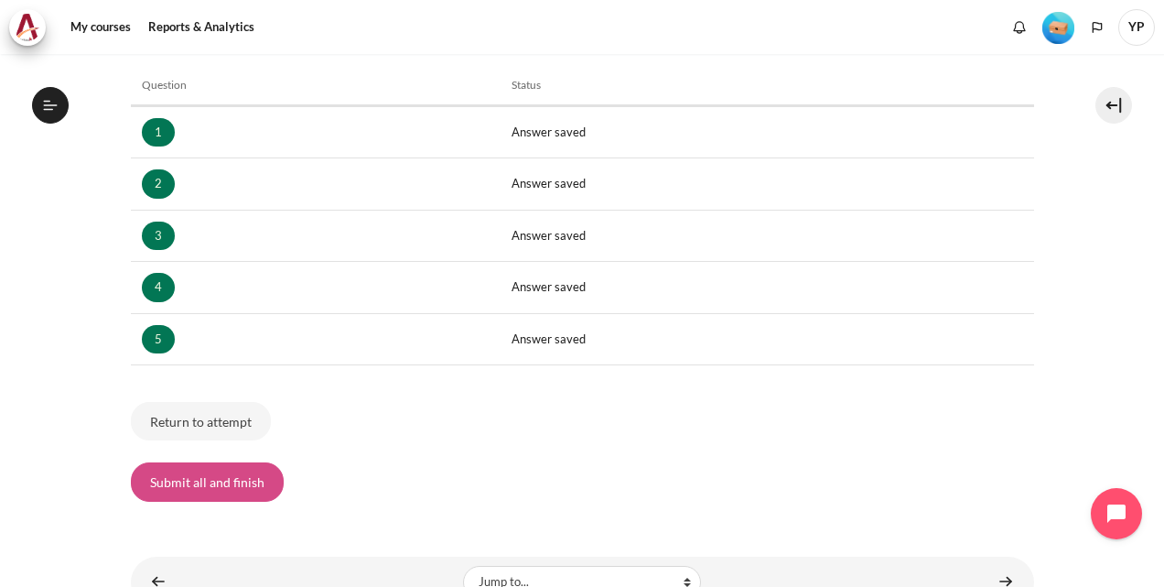
click at [225, 468] on button "Submit all and finish" at bounding box center [207, 481] width 153 height 38
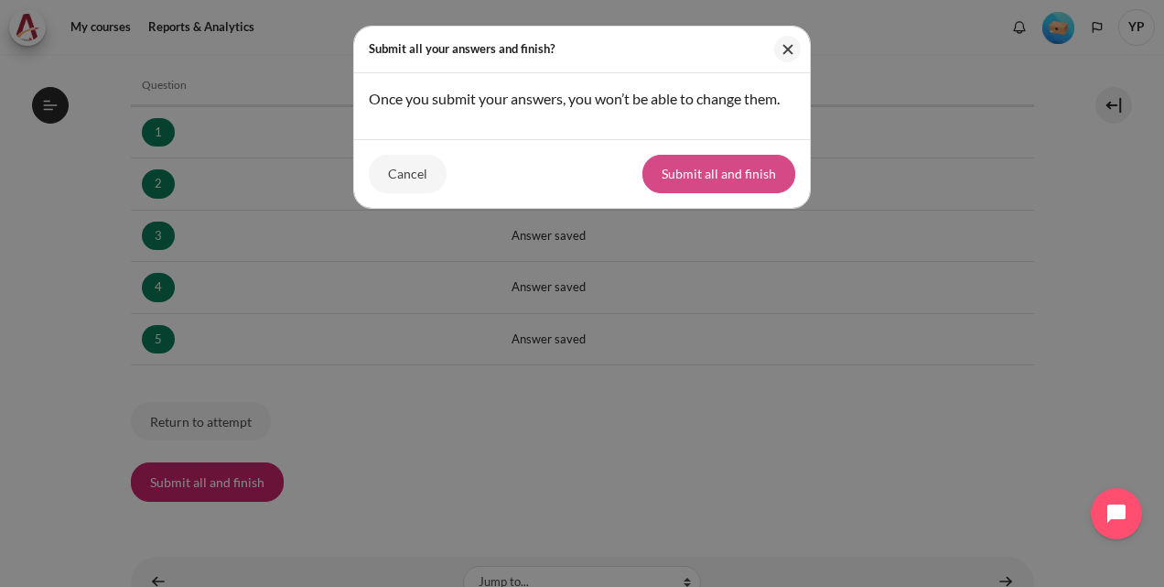
click at [685, 183] on button "Submit all and finish" at bounding box center [719, 174] width 153 height 38
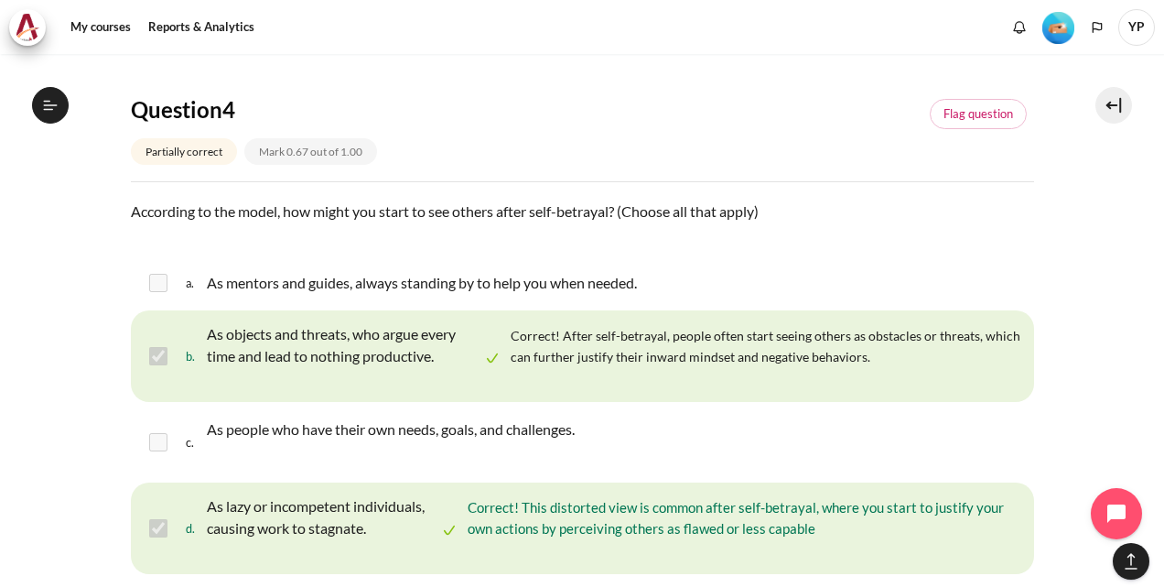
scroll to position [2122, 0]
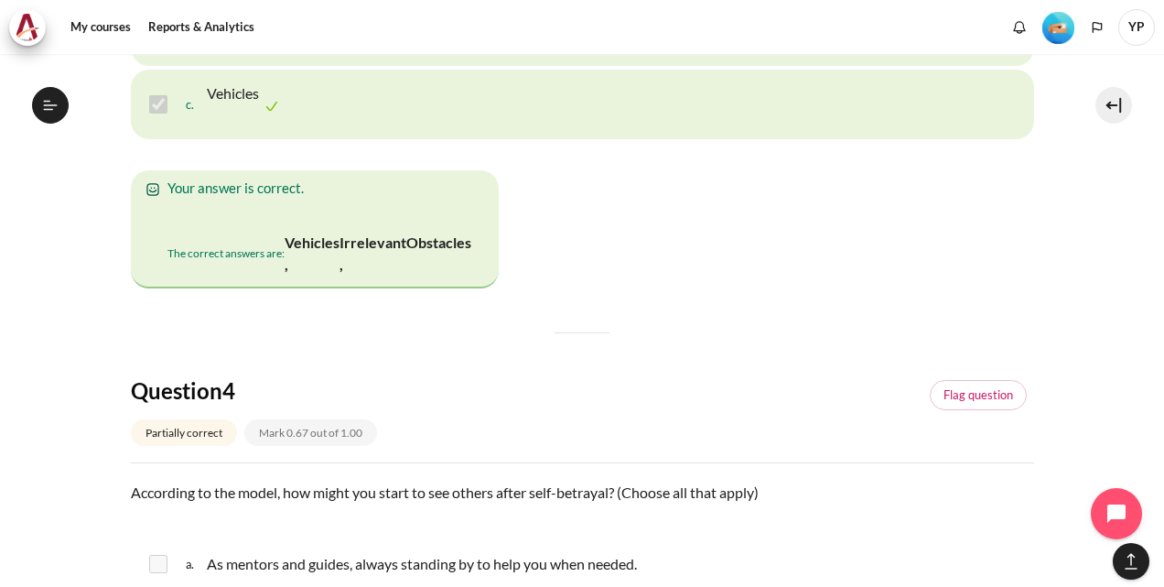
click at [168, 215] on img "Content" at bounding box center [168, 215] width 0 height 0
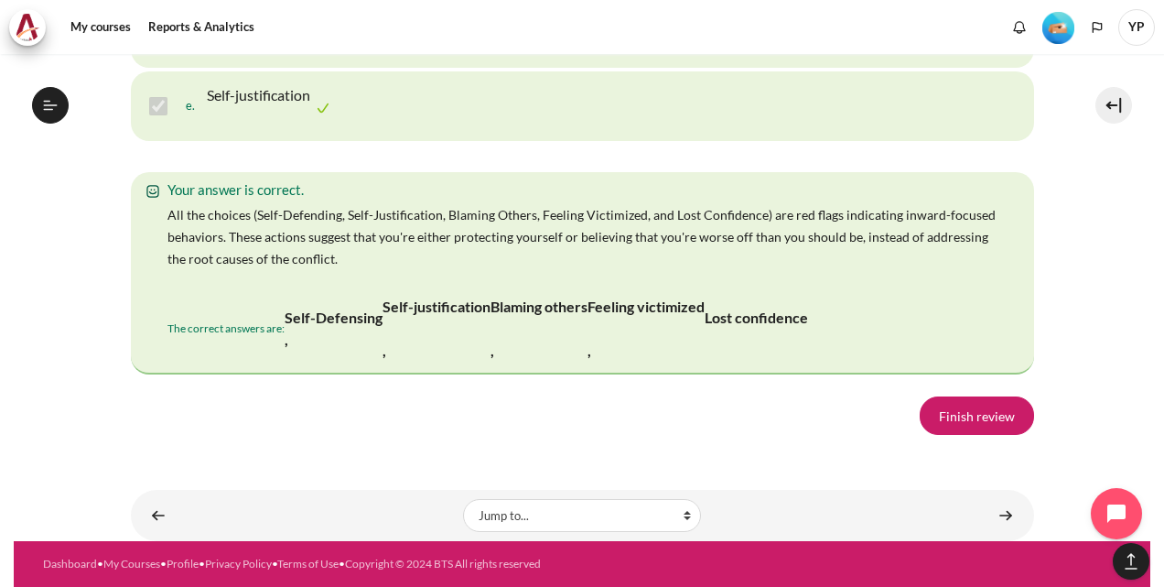
scroll to position [3892, 0]
click at [978, 408] on link "Finish review" at bounding box center [977, 415] width 114 height 38
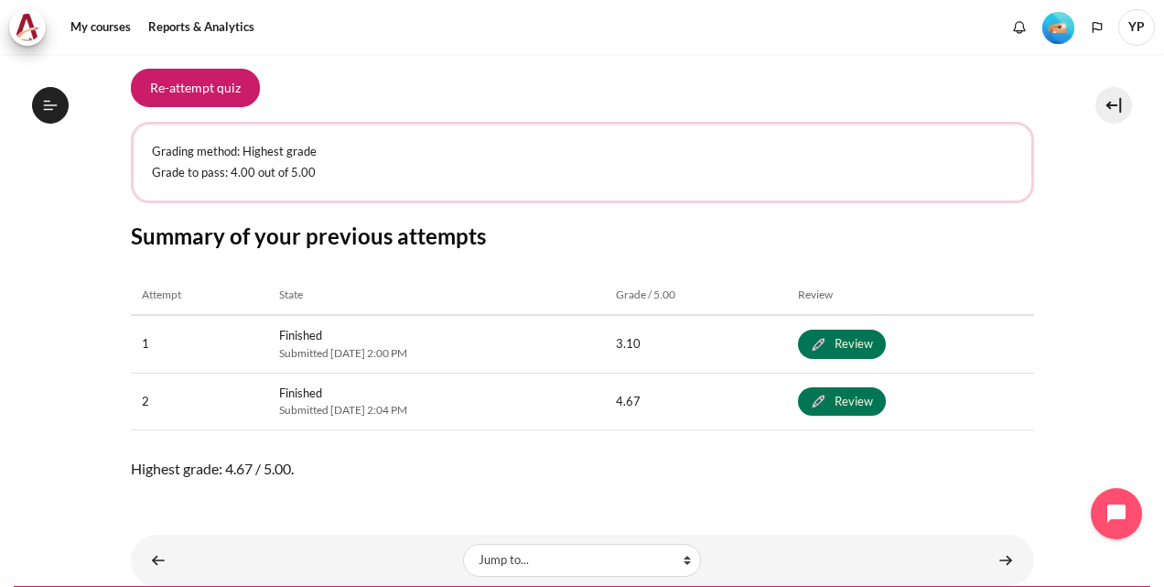
scroll to position [839, 0]
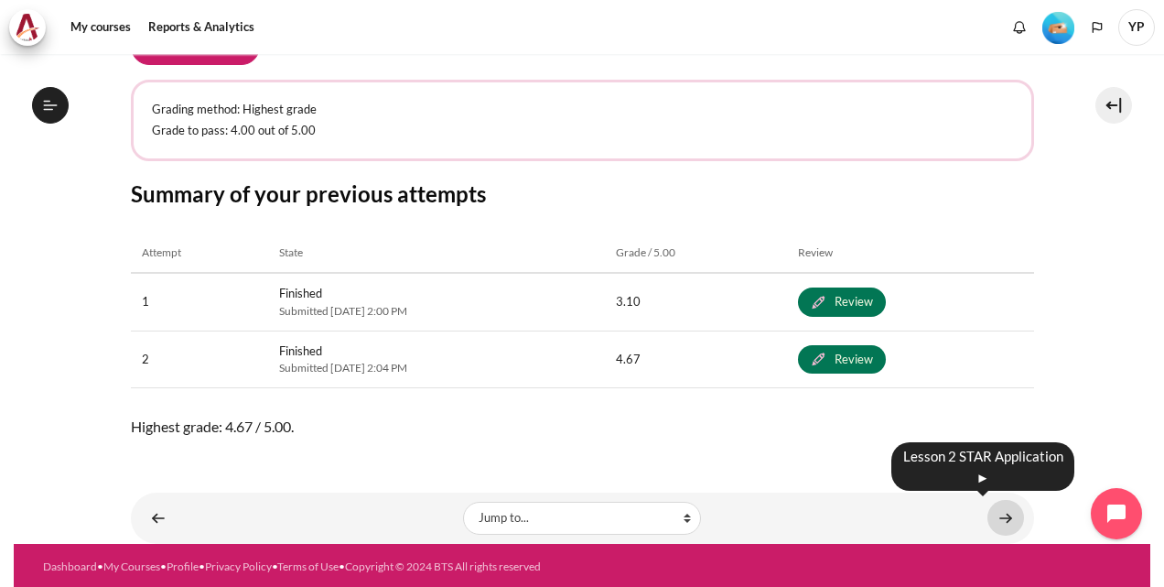
click at [998, 512] on link "Content" at bounding box center [1006, 518] width 37 height 36
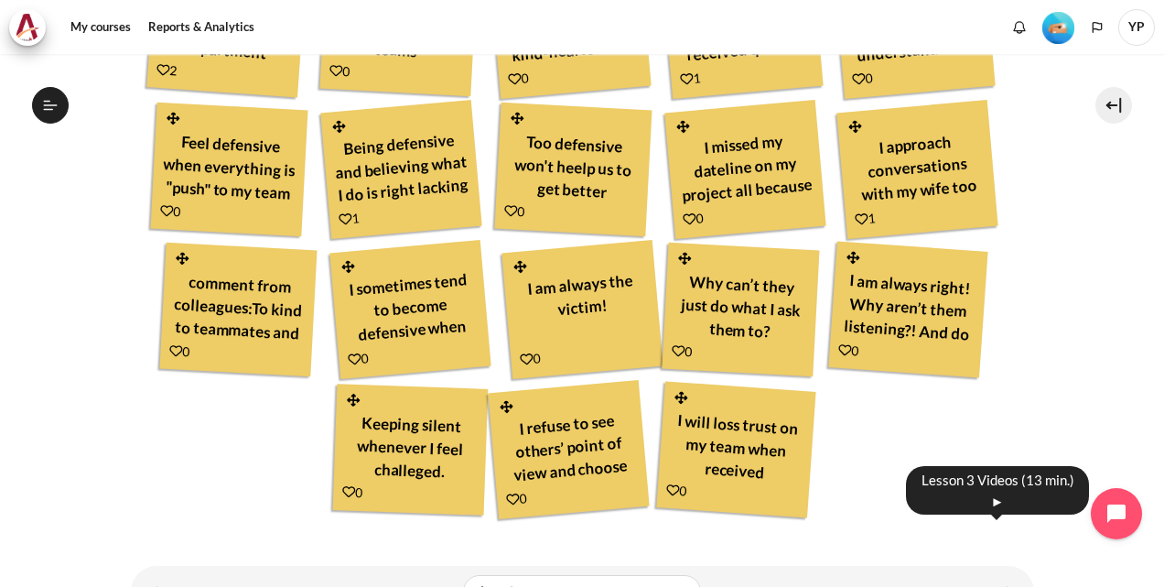
scroll to position [849, 0]
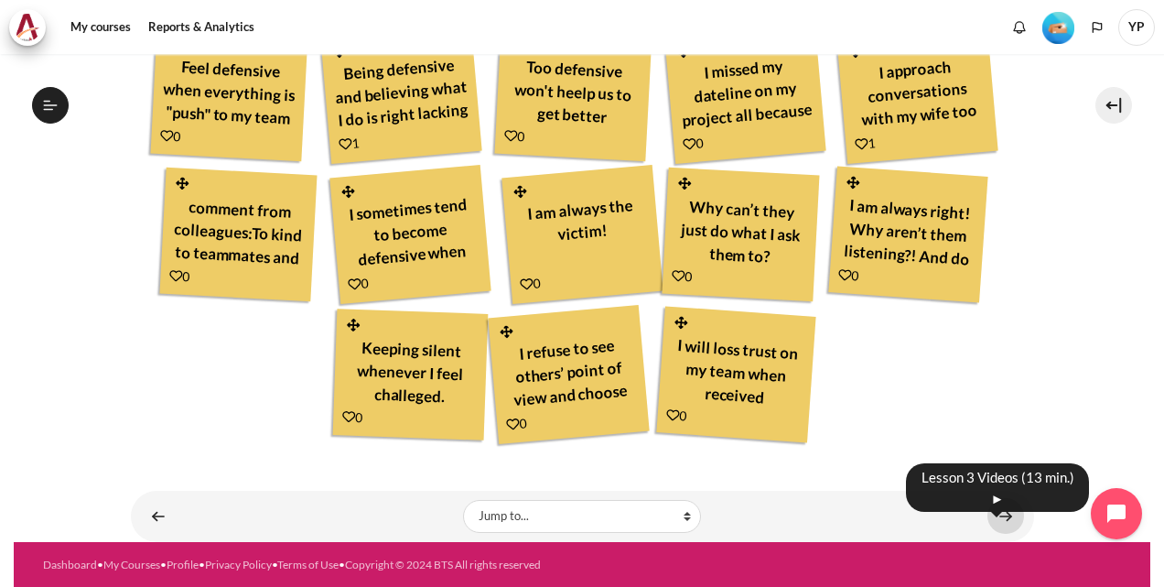
click at [998, 510] on link "Content" at bounding box center [1006, 516] width 37 height 36
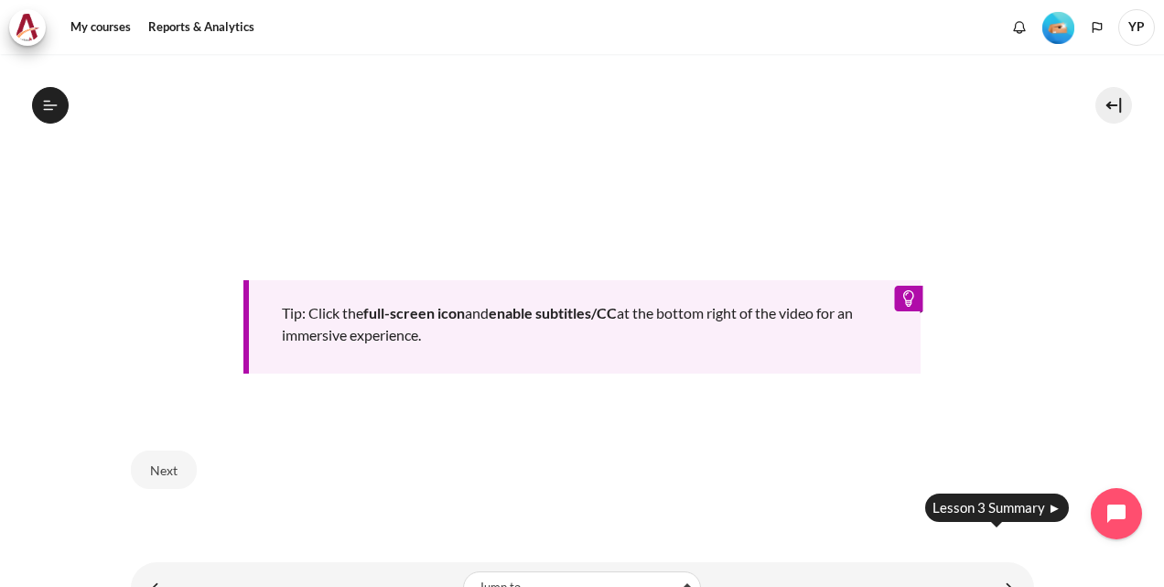
scroll to position [892, 0]
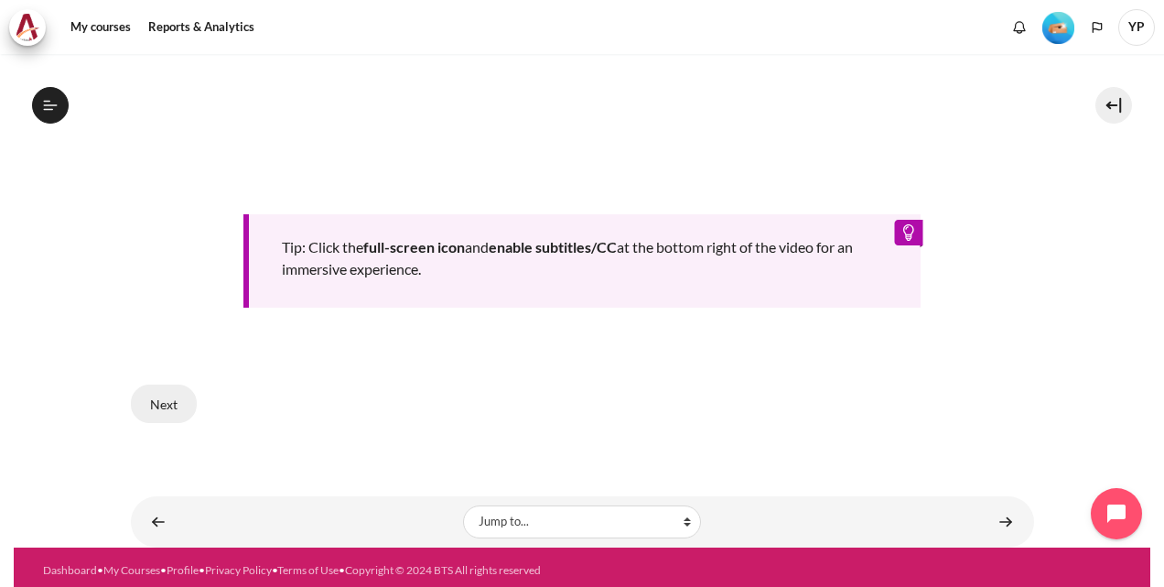
click at [165, 394] on button "Next" at bounding box center [164, 403] width 66 height 38
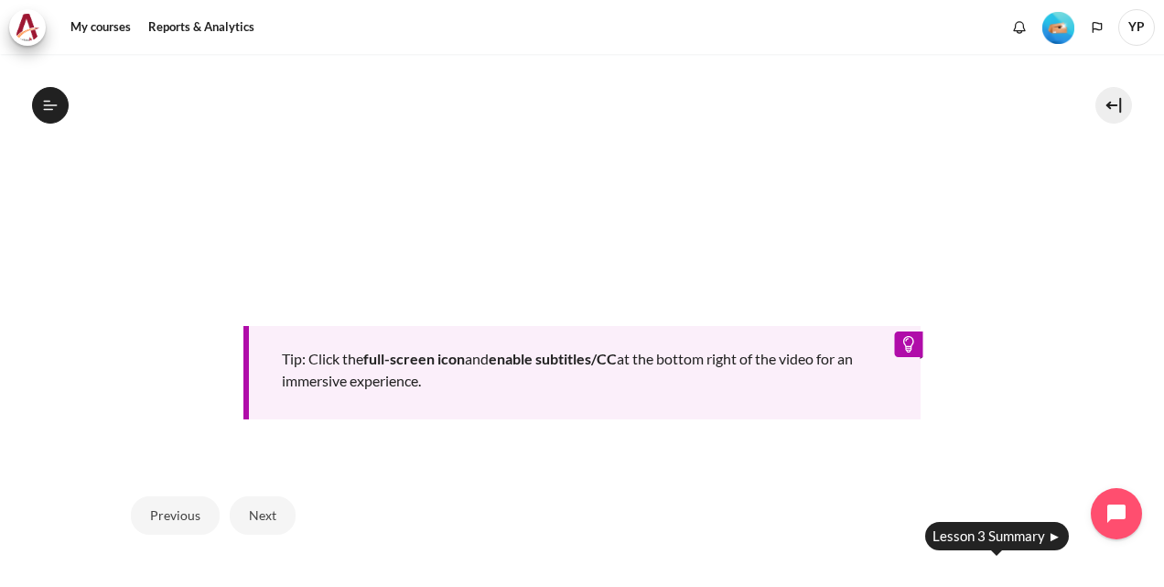
scroll to position [859, 0]
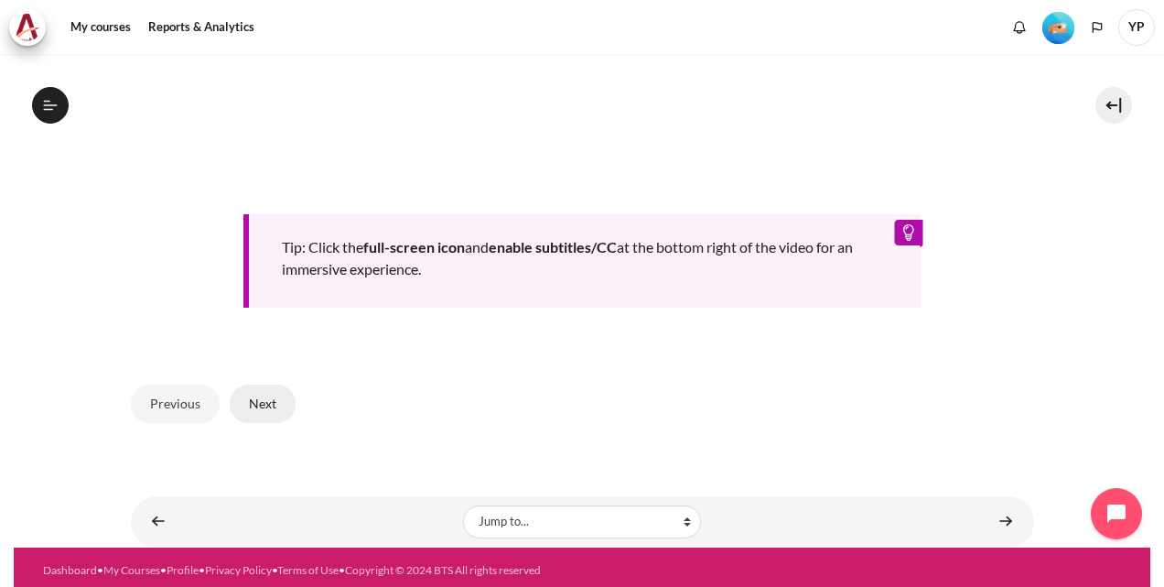
click at [264, 402] on button "Next" at bounding box center [263, 403] width 66 height 38
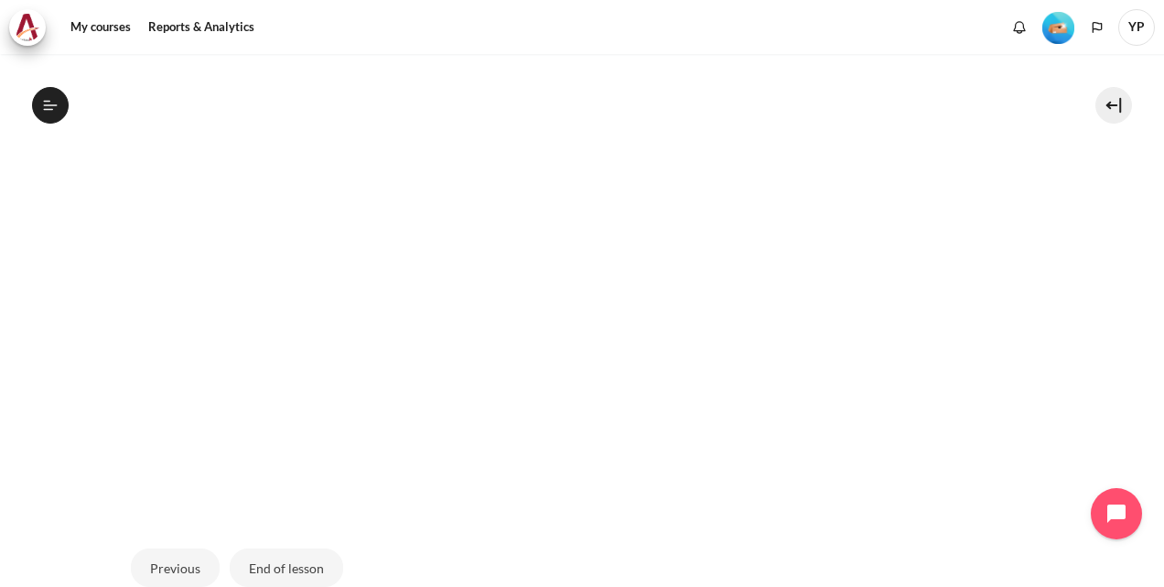
scroll to position [503, 0]
click at [268, 533] on button "End of lesson" at bounding box center [286, 546] width 113 height 38
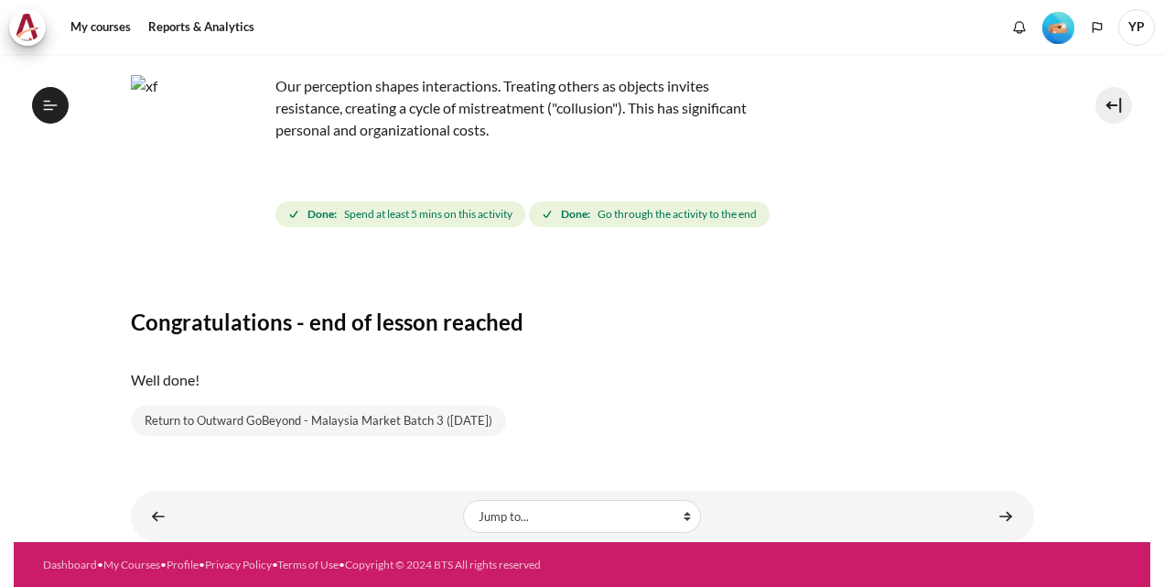
scroll to position [398, 0]
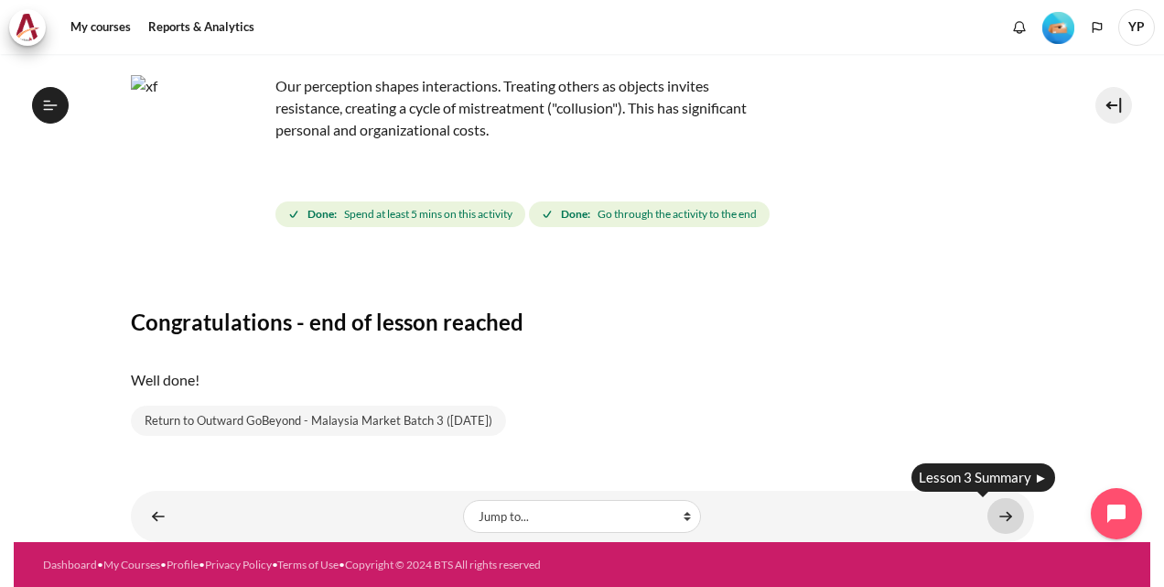
click at [1000, 509] on link "Content" at bounding box center [1006, 516] width 37 height 36
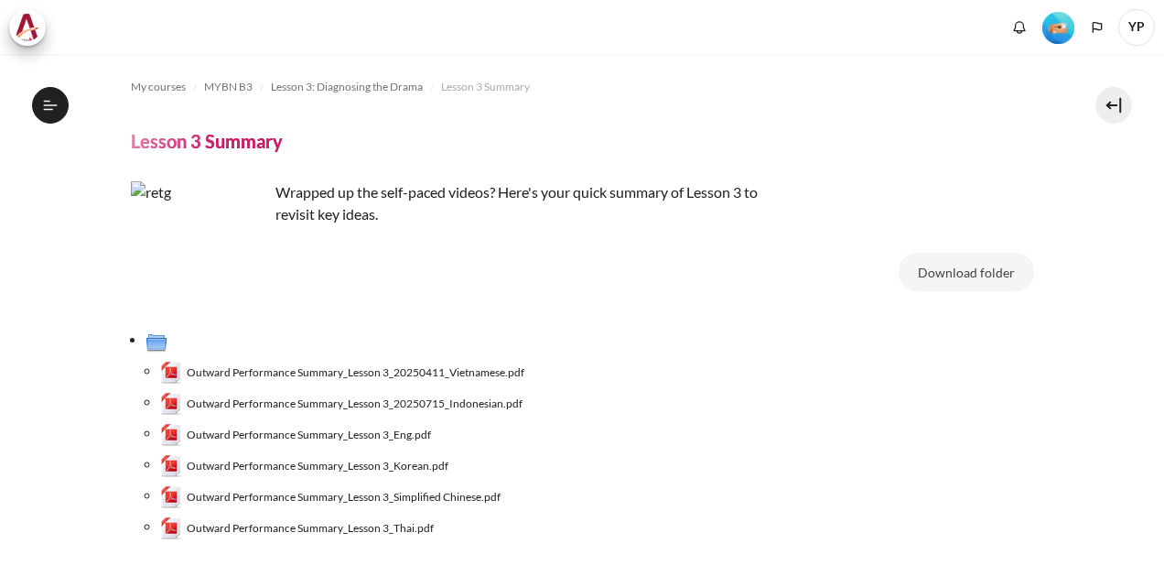
click at [403, 432] on span "Outward Performance Summary_Lesson 3_Eng.pdf" at bounding box center [309, 435] width 244 height 16
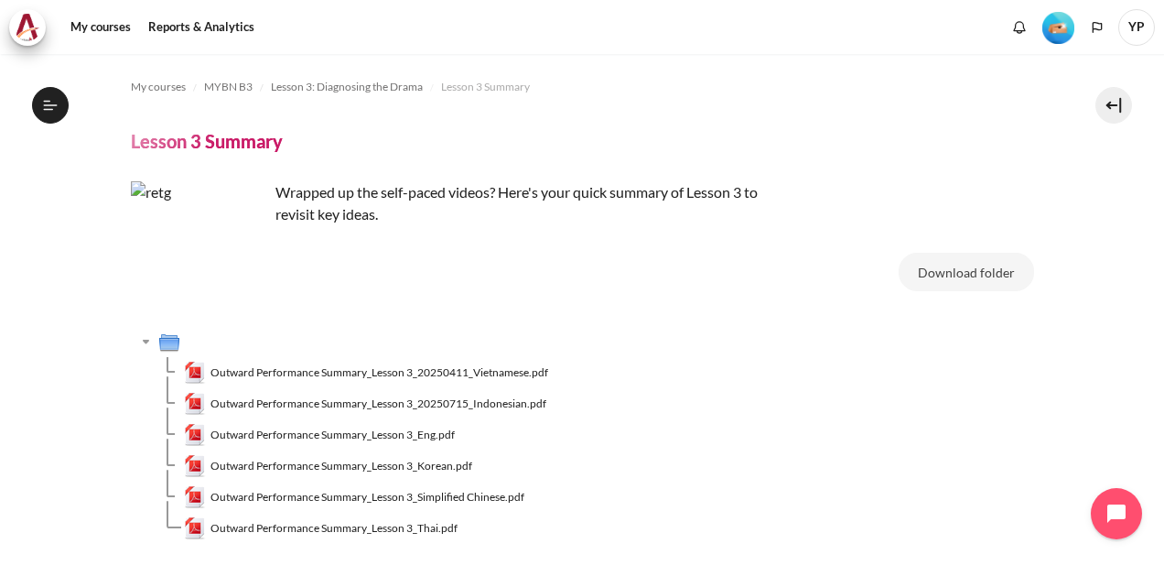
scroll to position [123, 0]
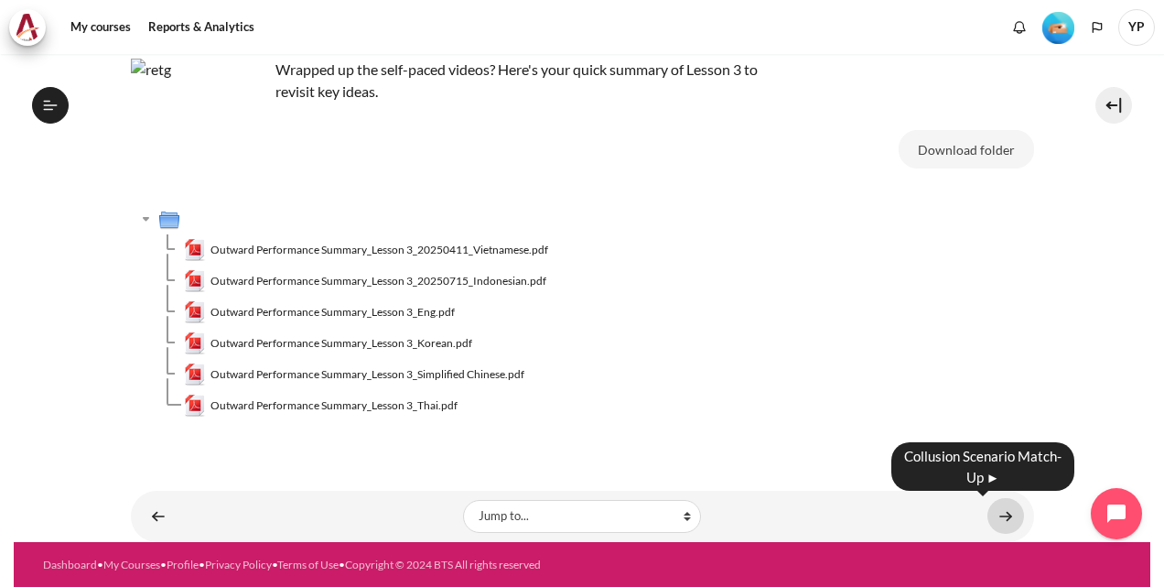
click at [1003, 508] on link "Content" at bounding box center [1006, 516] width 37 height 36
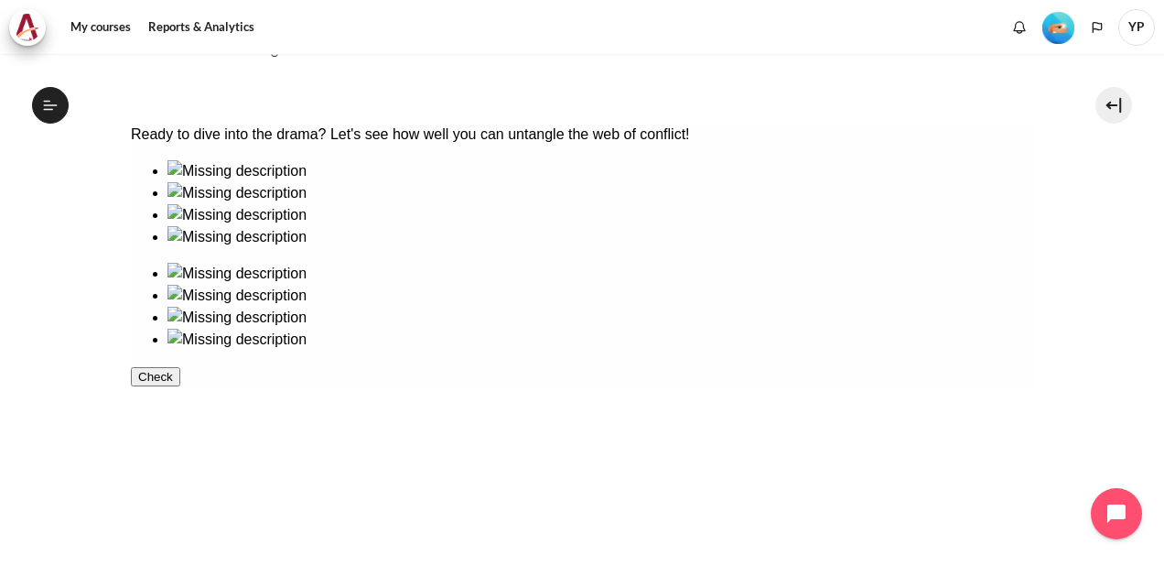
scroll to position [340, 0]
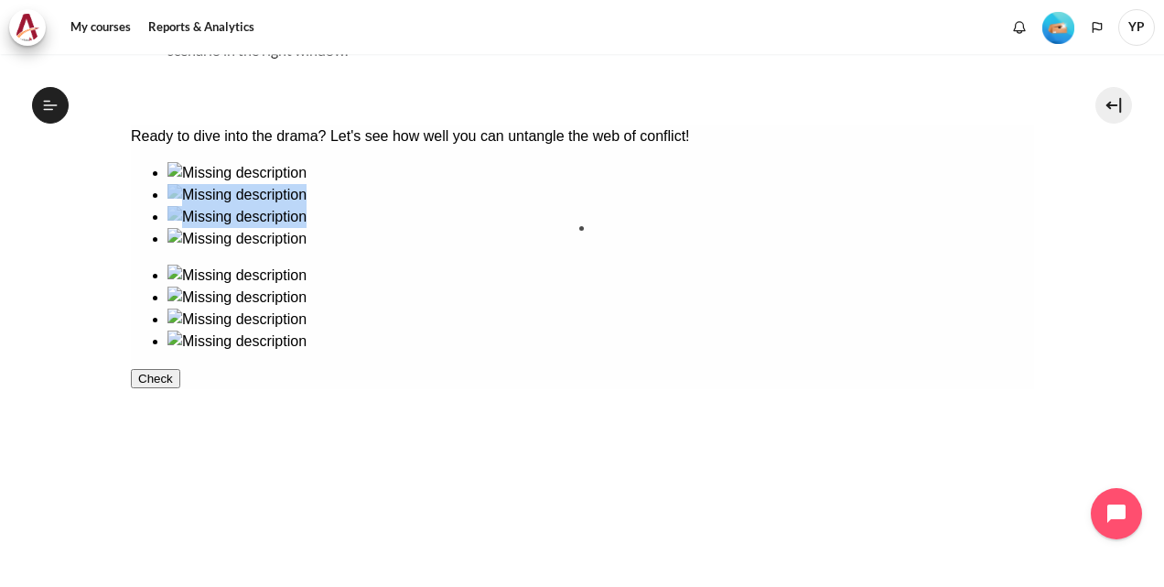
drag, startPoint x: 205, startPoint y: 274, endPoint x: 652, endPoint y: 298, distance: 447.4
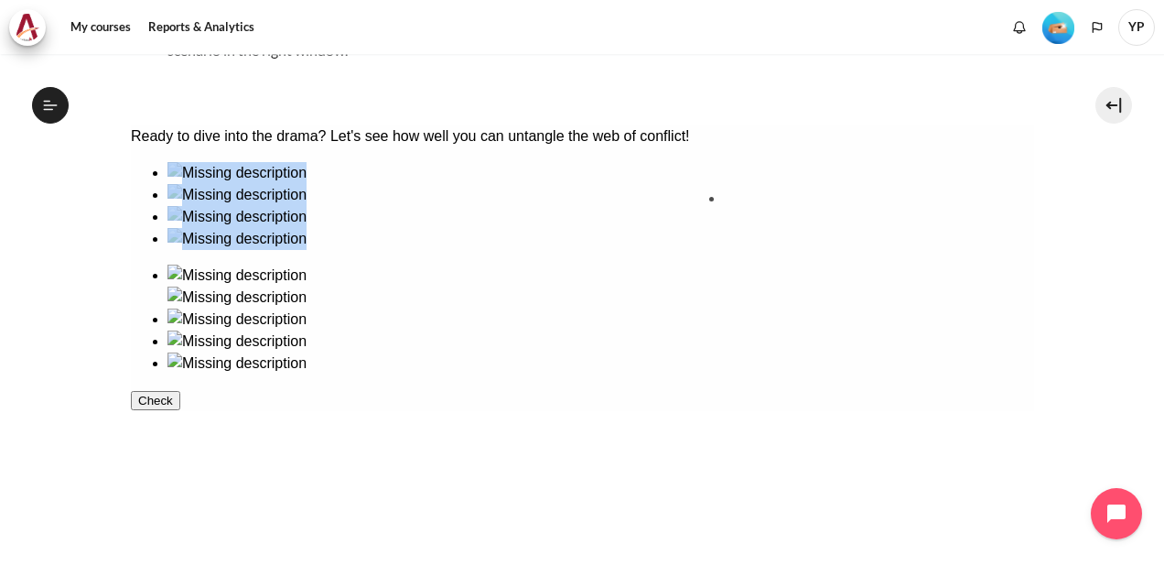
drag, startPoint x: 209, startPoint y: 371, endPoint x: 776, endPoint y: 245, distance: 581.2
drag, startPoint x: 328, startPoint y: 280, endPoint x: 908, endPoint y: 301, distance: 580.7
drag, startPoint x: 483, startPoint y: 265, endPoint x: 664, endPoint y: 394, distance: 221.7
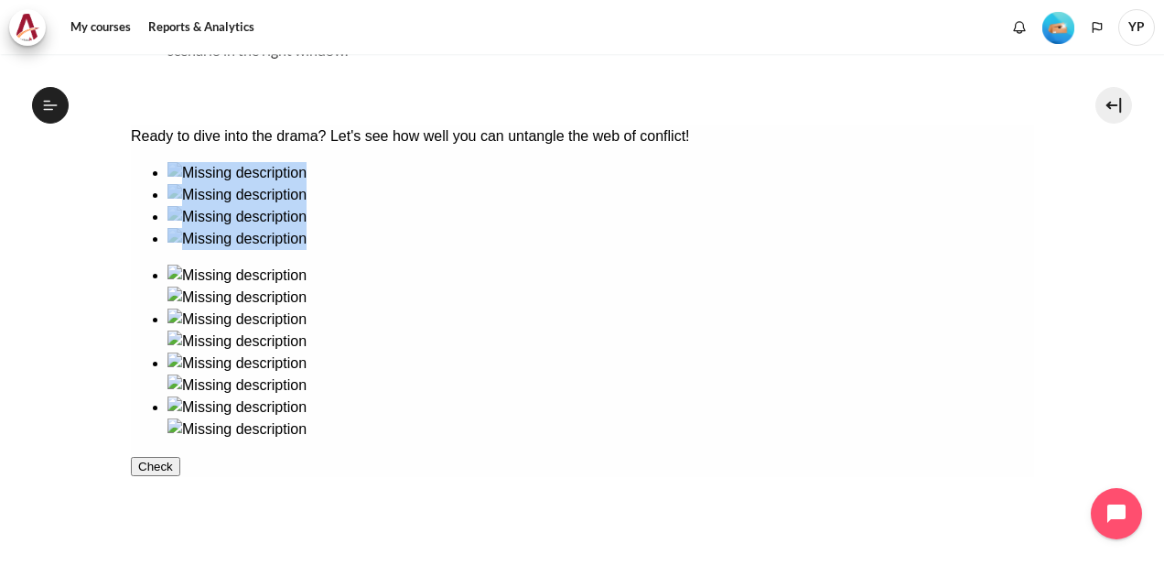
click at [179, 476] on button "Check" at bounding box center [154, 466] width 49 height 19
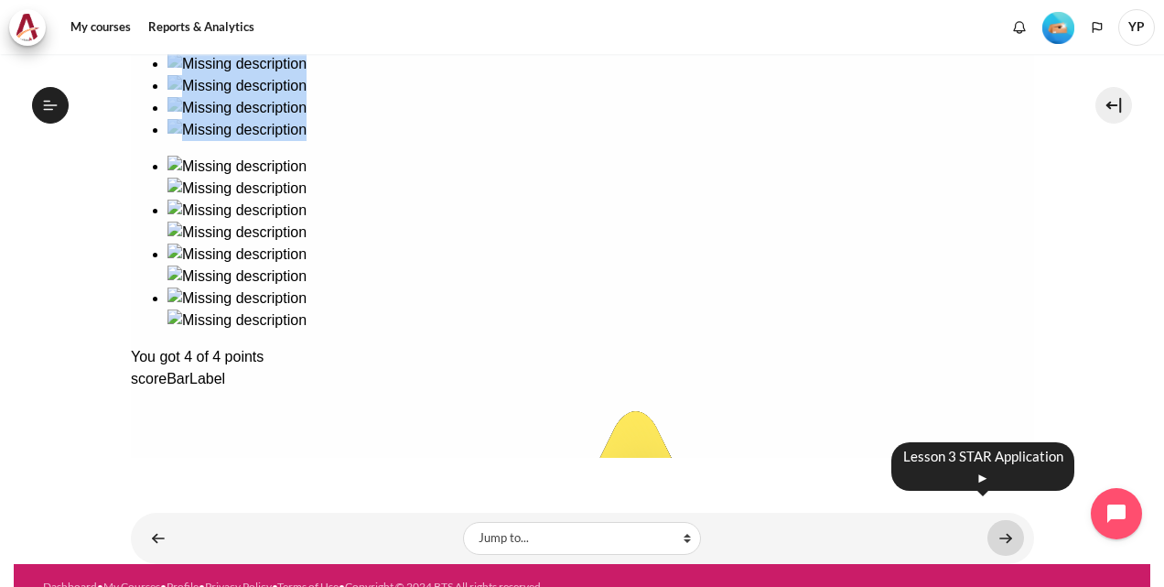
click at [1007, 520] on link "Content" at bounding box center [1006, 538] width 37 height 36
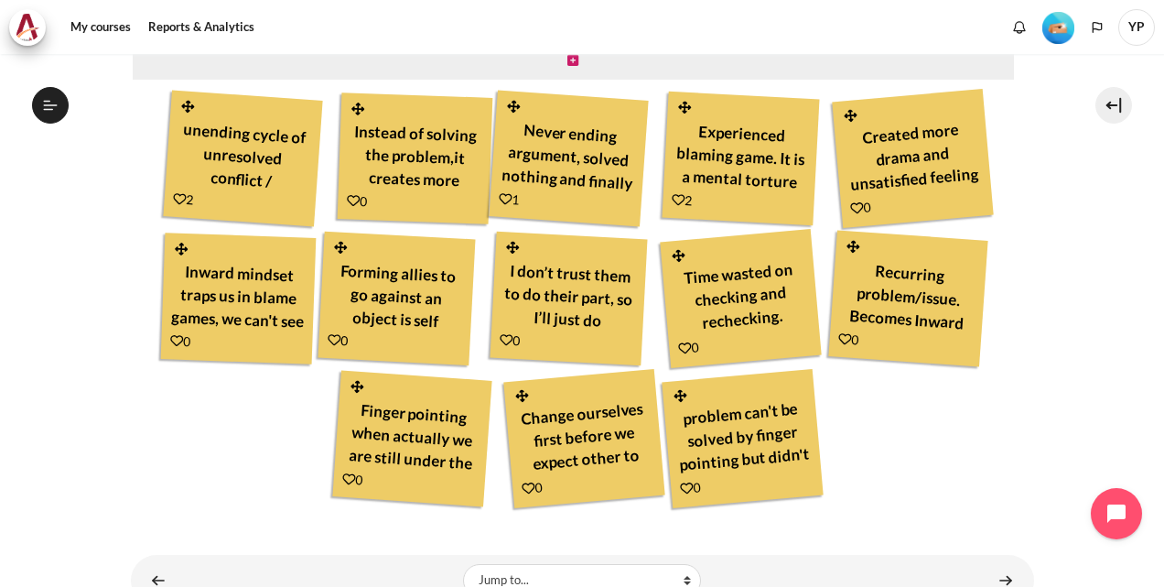
scroll to position [687, 0]
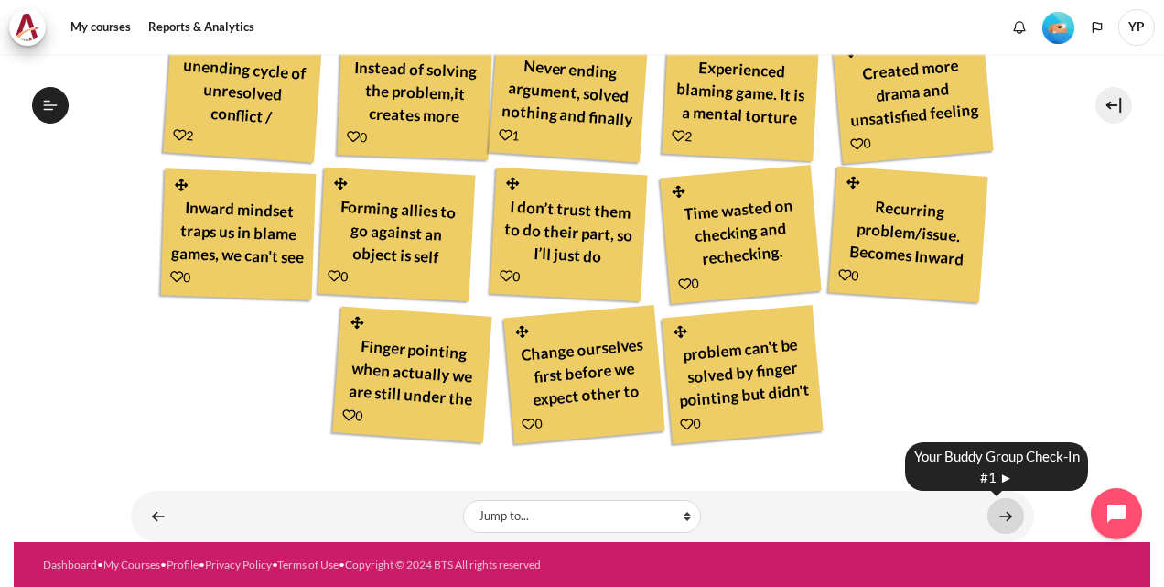
click at [994, 511] on link "Content" at bounding box center [1006, 516] width 37 height 36
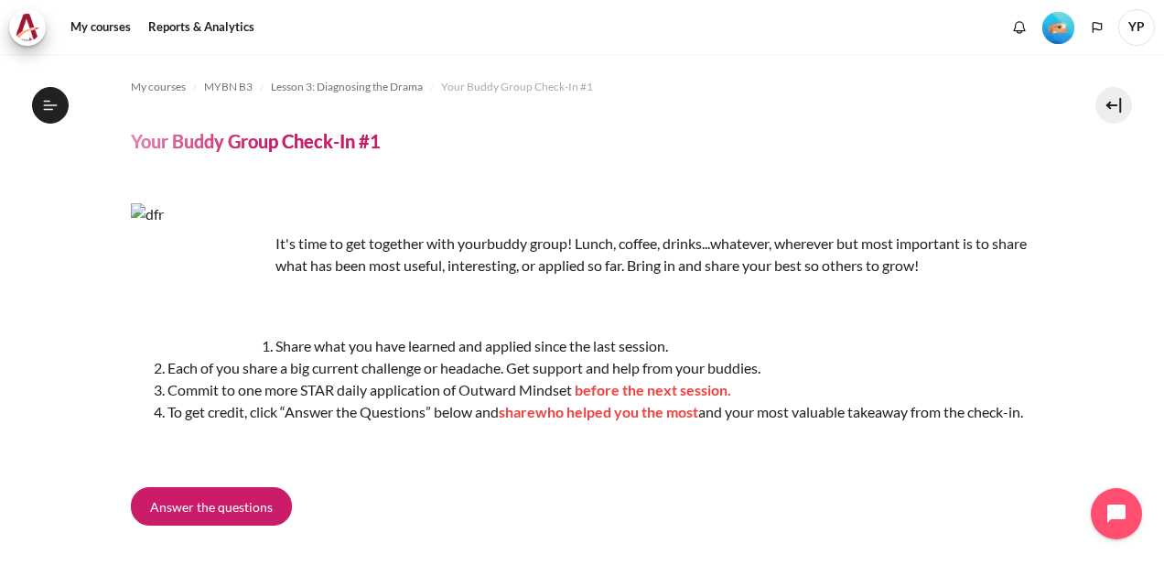
scroll to position [145, 0]
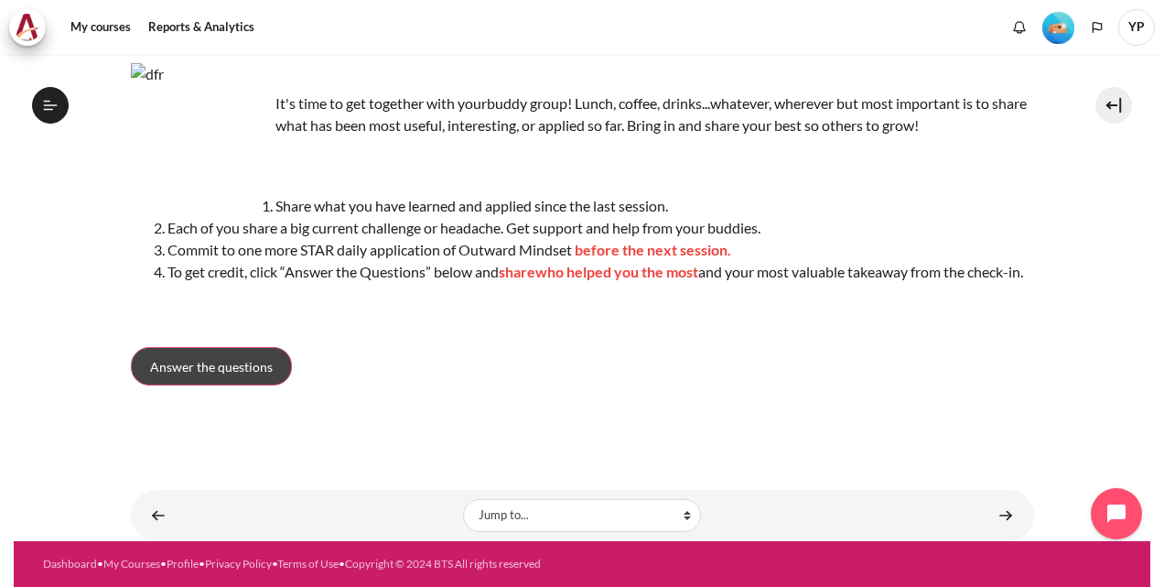
click at [237, 376] on span "Answer the questions" at bounding box center [211, 366] width 123 height 19
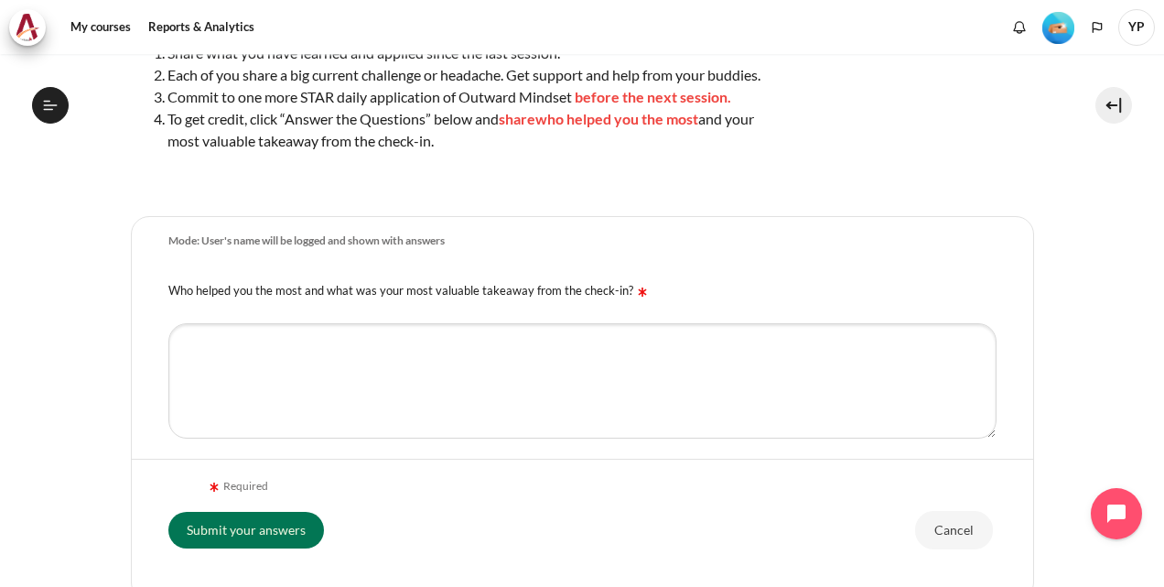
scroll to position [297, 0]
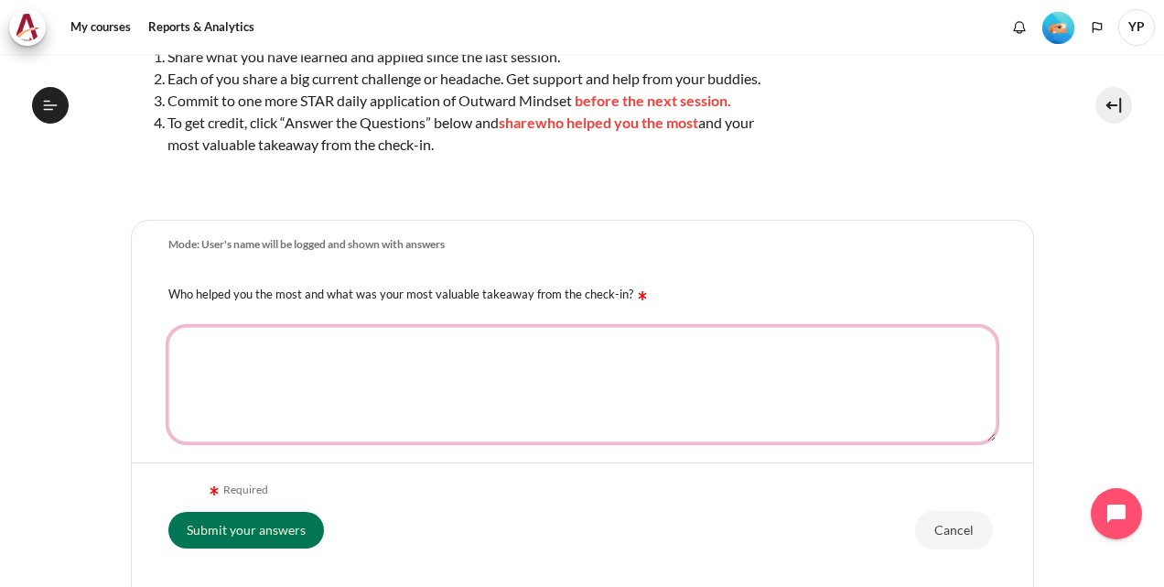
click at [346, 370] on textarea "Who helped you the most and what was your most valuable takeaway from the check…" at bounding box center [582, 384] width 828 height 115
type textarea "W"
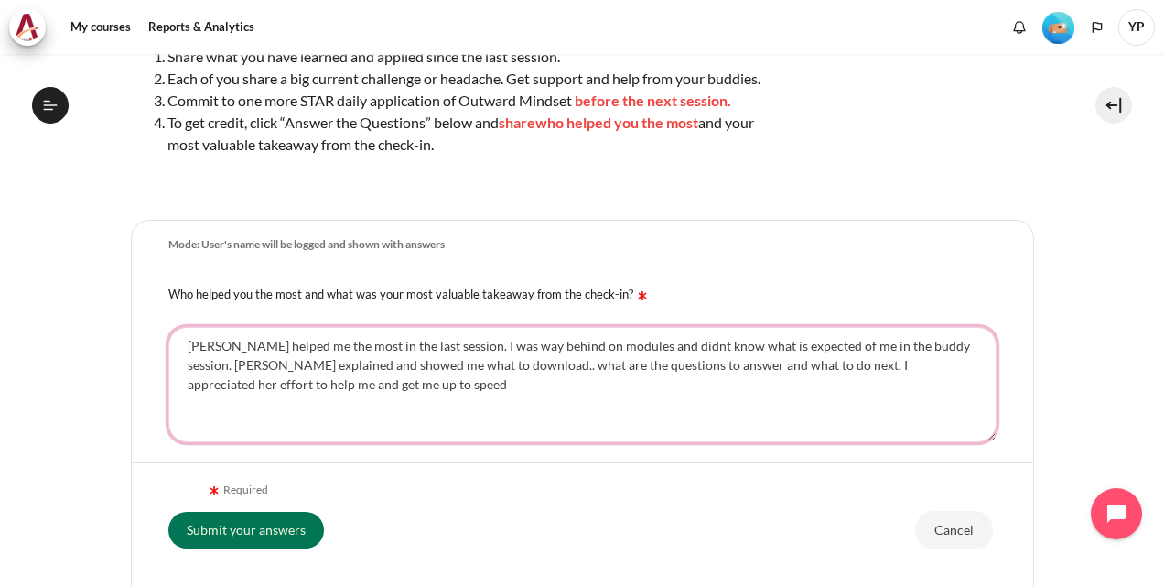
click at [964, 390] on textarea "Susan helped me the most in the last session. I was way behind on modules and d…" at bounding box center [582, 384] width 828 height 115
click at [342, 403] on textarea "Susan helped me the most in the last session. I was way behind on modules and d…" at bounding box center [582, 384] width 828 height 115
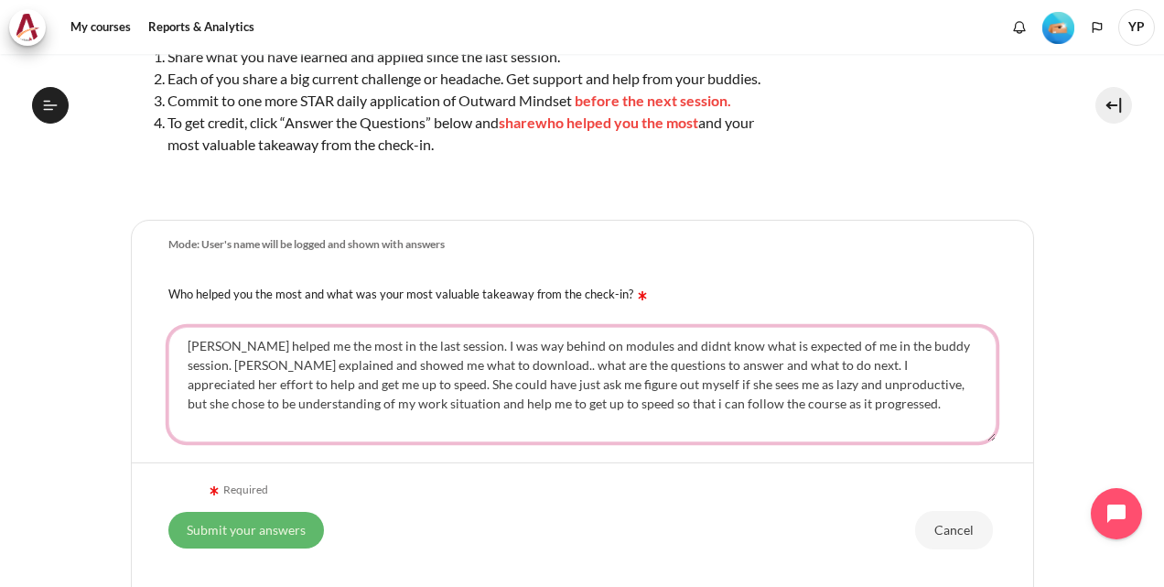
type textarea "Susan helped me the most in the last session. I was way behind on modules and d…"
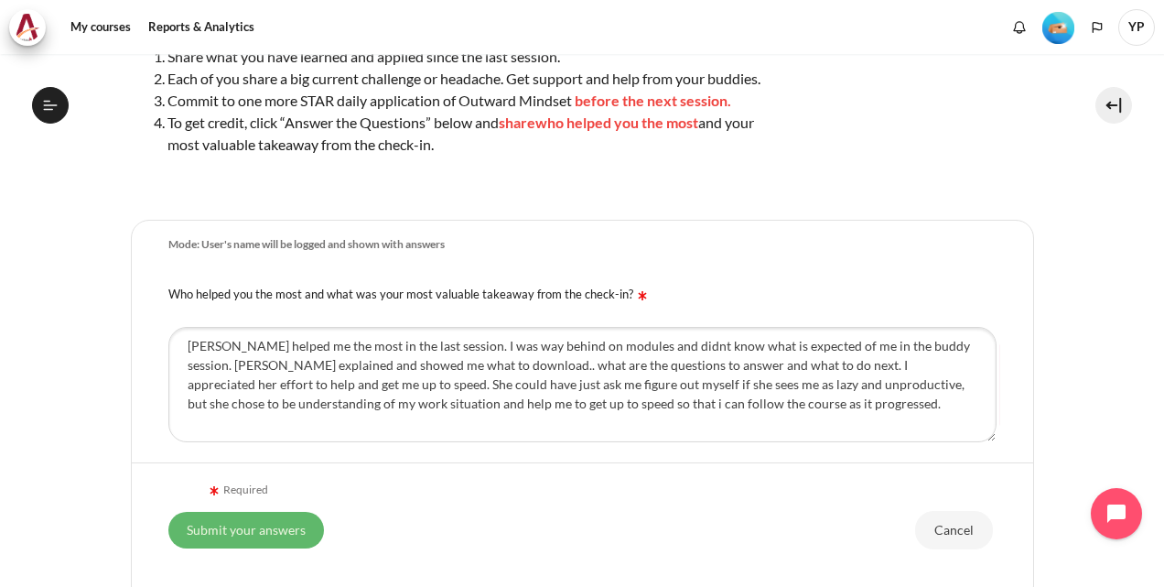
click at [220, 523] on input "Submit your answers" at bounding box center [246, 529] width 156 height 37
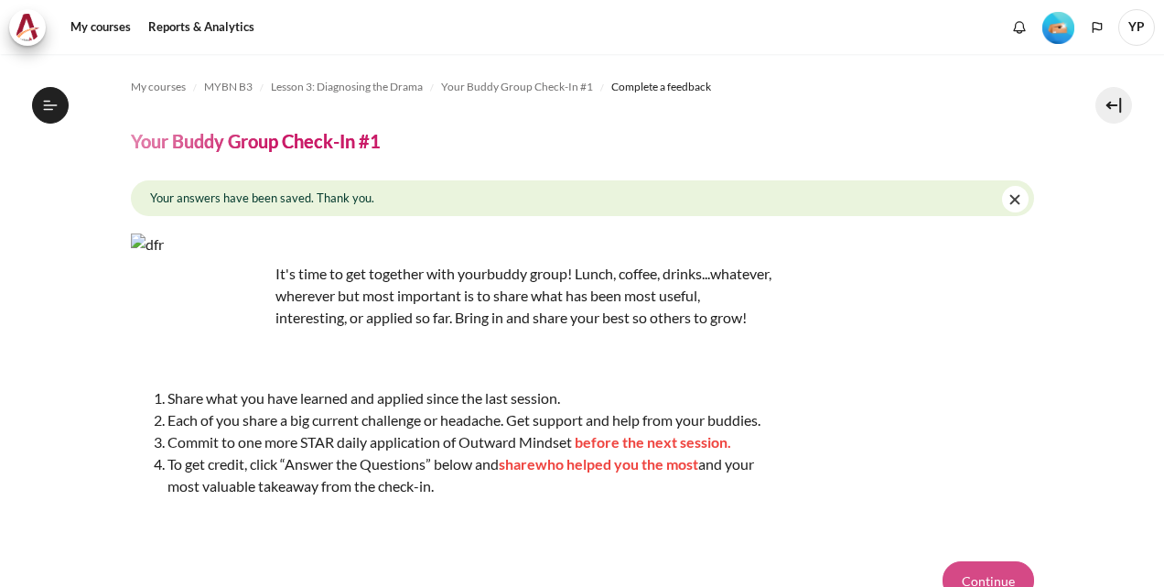
scroll to position [170, 0]
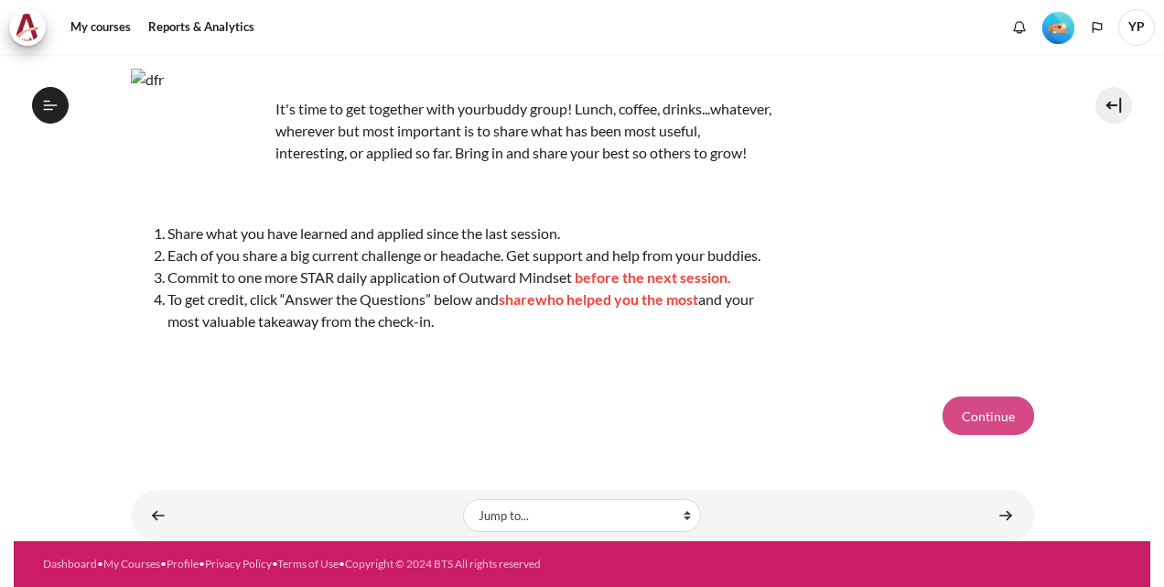
click at [956, 416] on button "Continue" at bounding box center [989, 415] width 92 height 38
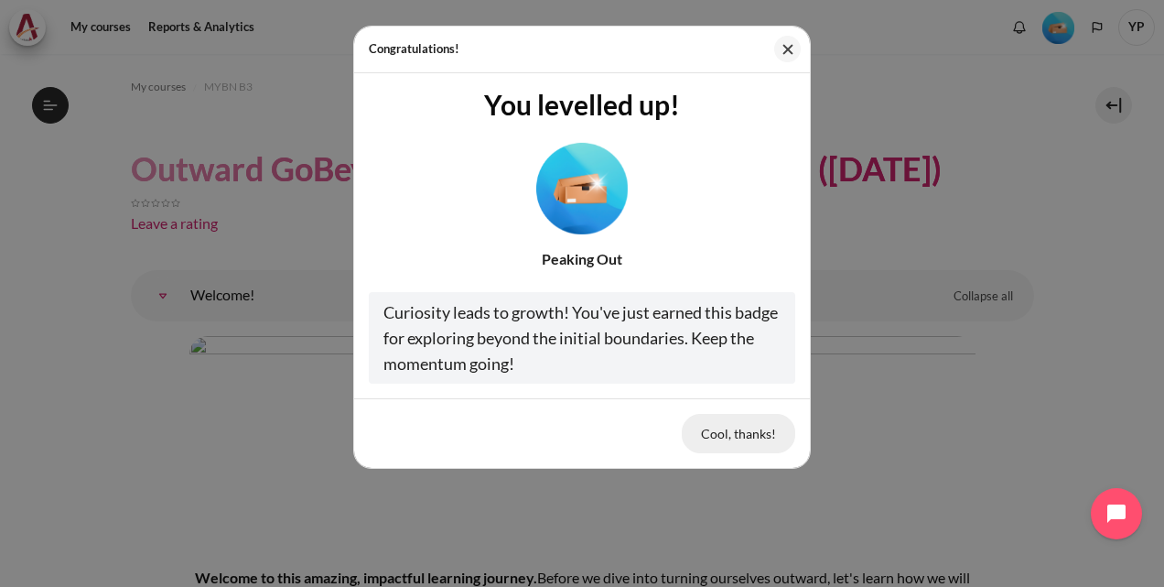
click at [714, 438] on button "Cool, thanks!" at bounding box center [738, 433] width 113 height 38
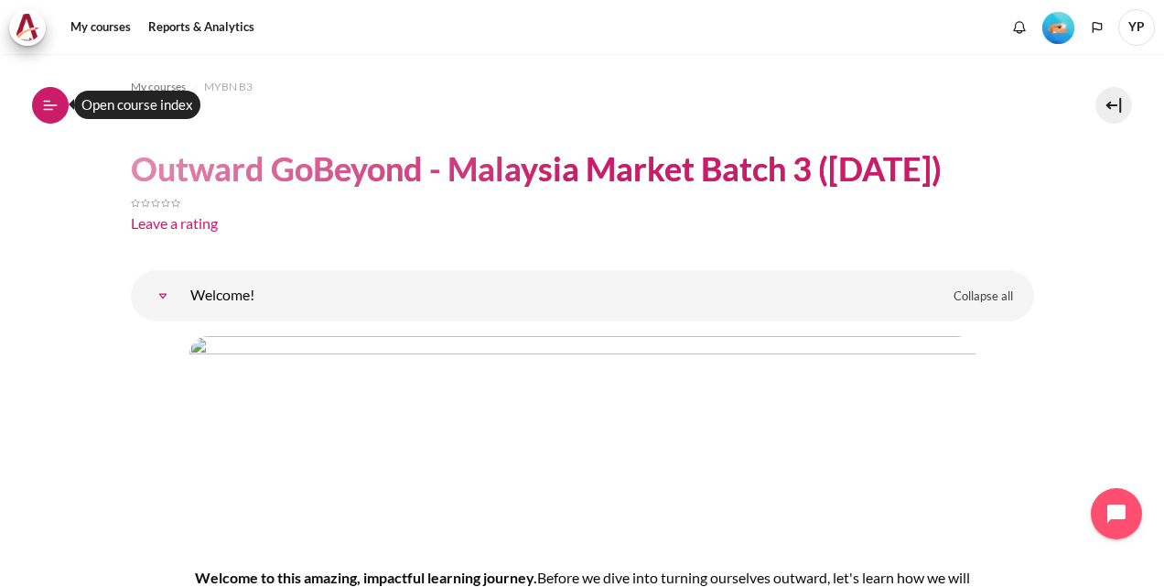
click at [56, 103] on icon at bounding box center [50, 105] width 16 height 16
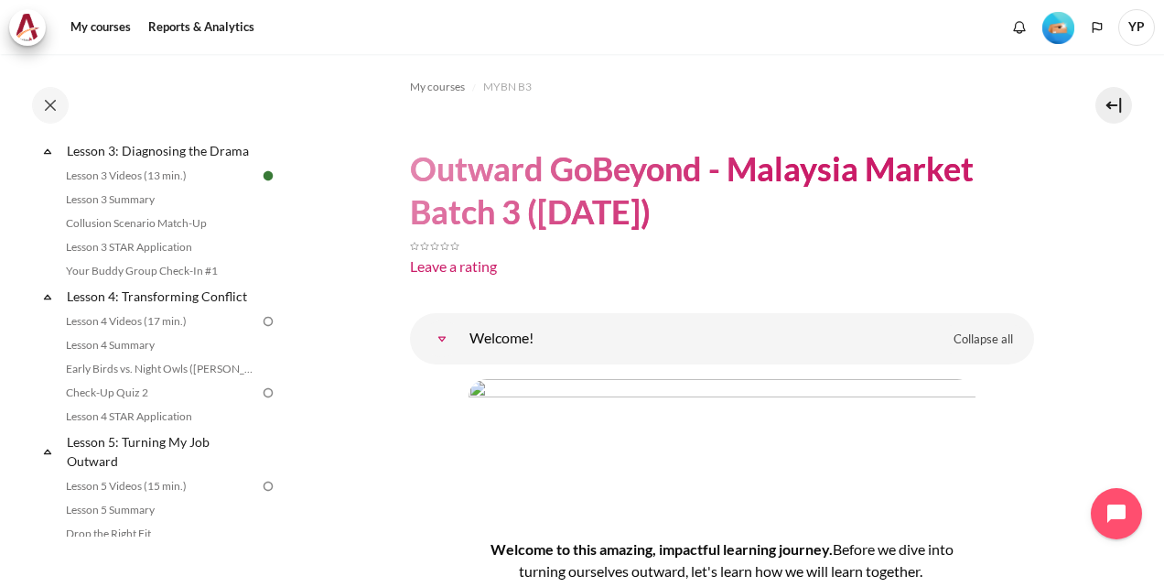
scroll to position [541, 0]
click at [173, 332] on link "Lesson 4 Videos (17 min.)" at bounding box center [160, 321] width 200 height 22
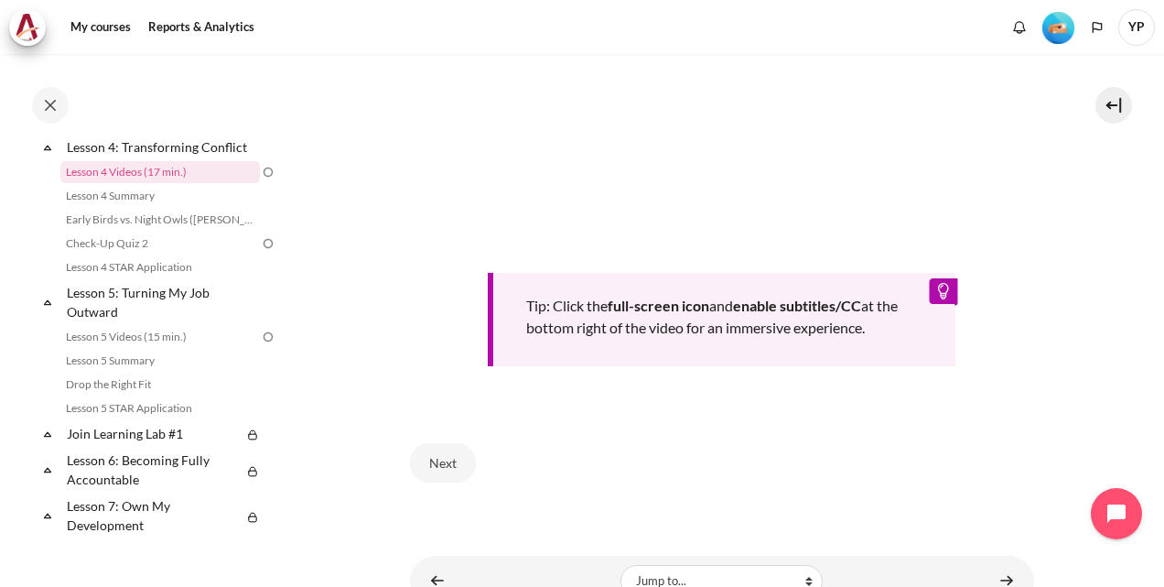
scroll to position [729, 0]
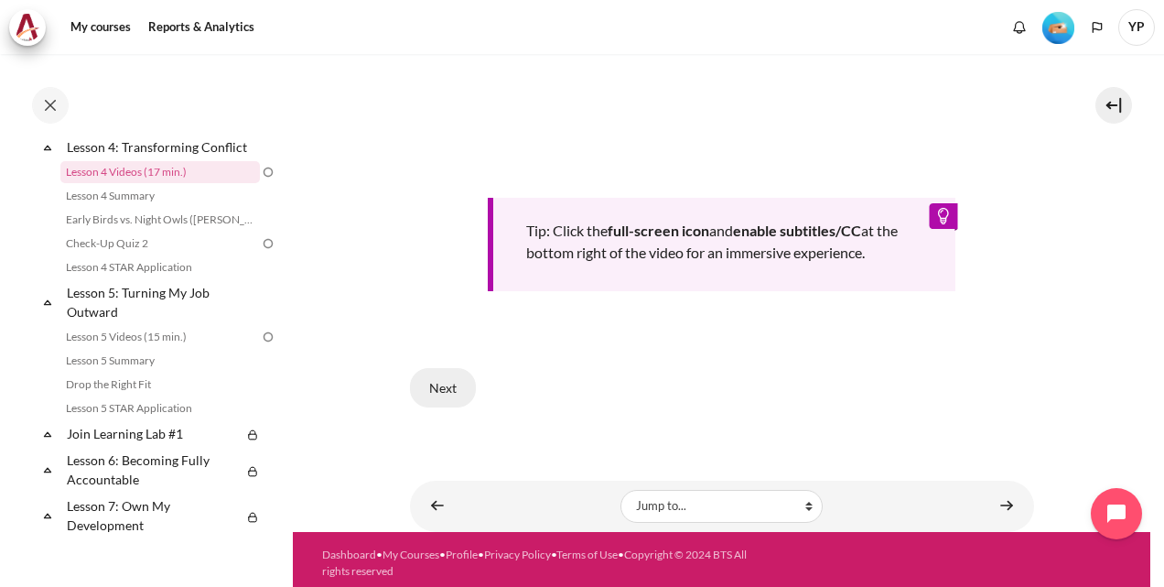
click at [459, 379] on button "Next" at bounding box center [443, 387] width 66 height 38
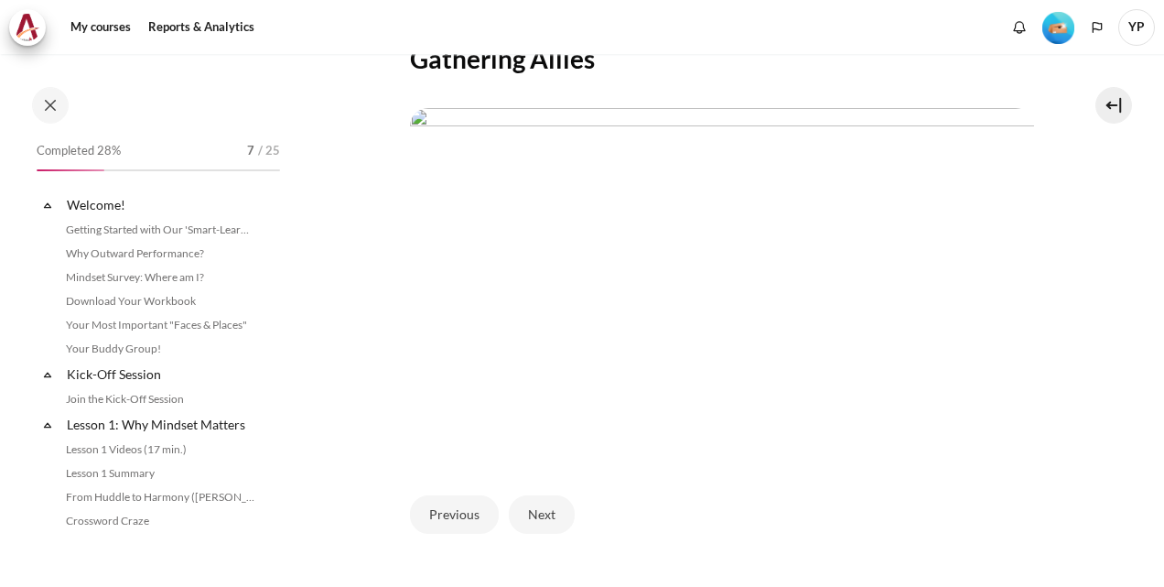
scroll to position [544, 0]
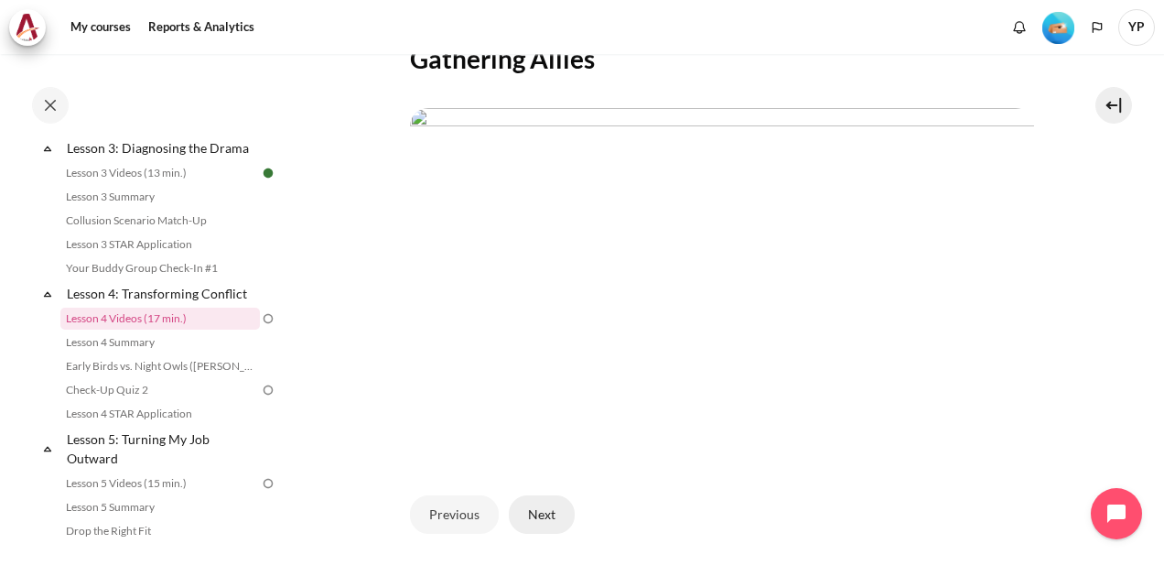
click at [540, 534] on button "Next" at bounding box center [542, 514] width 66 height 38
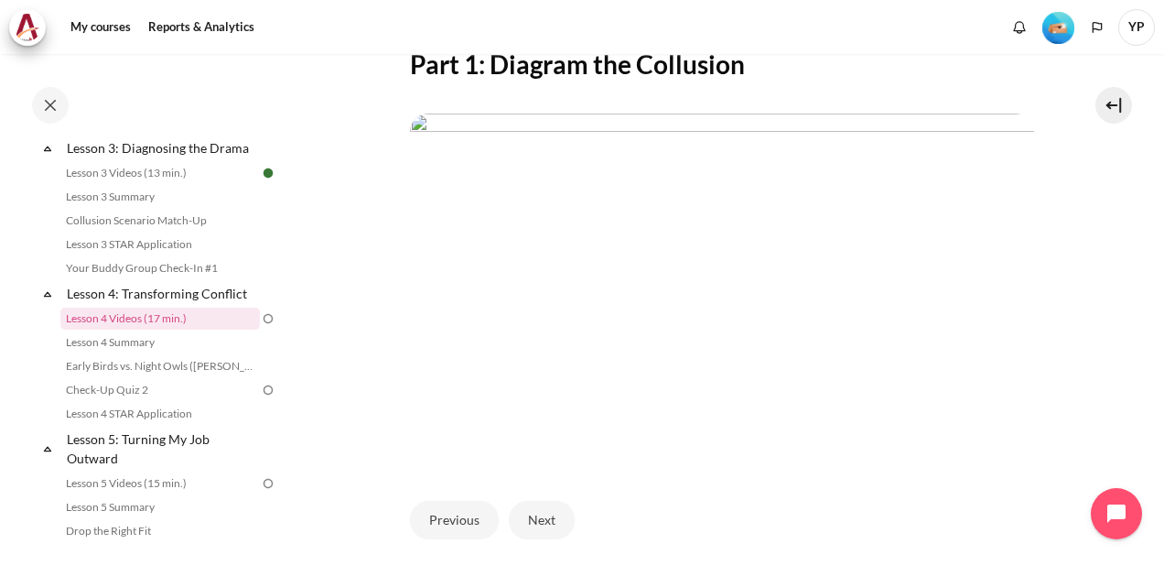
scroll to position [352, 0]
click at [556, 535] on button "Next" at bounding box center [542, 519] width 66 height 38
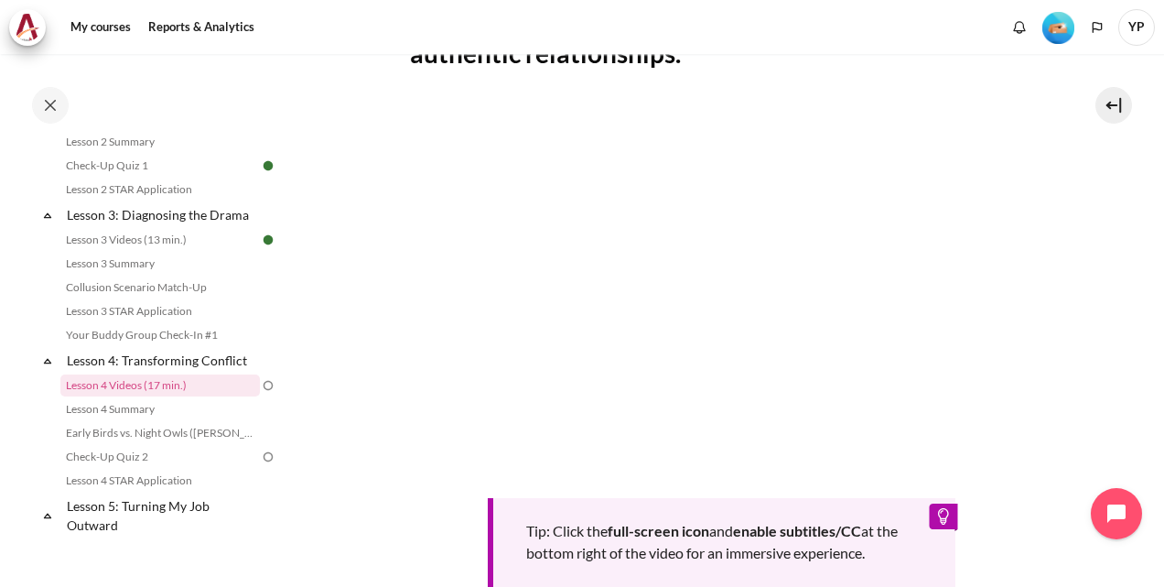
scroll to position [476, 0]
click at [179, 252] on link "Lesson 3 Videos (13 min.)" at bounding box center [160, 241] width 200 height 22
